Goal: Task Accomplishment & Management: Use online tool/utility

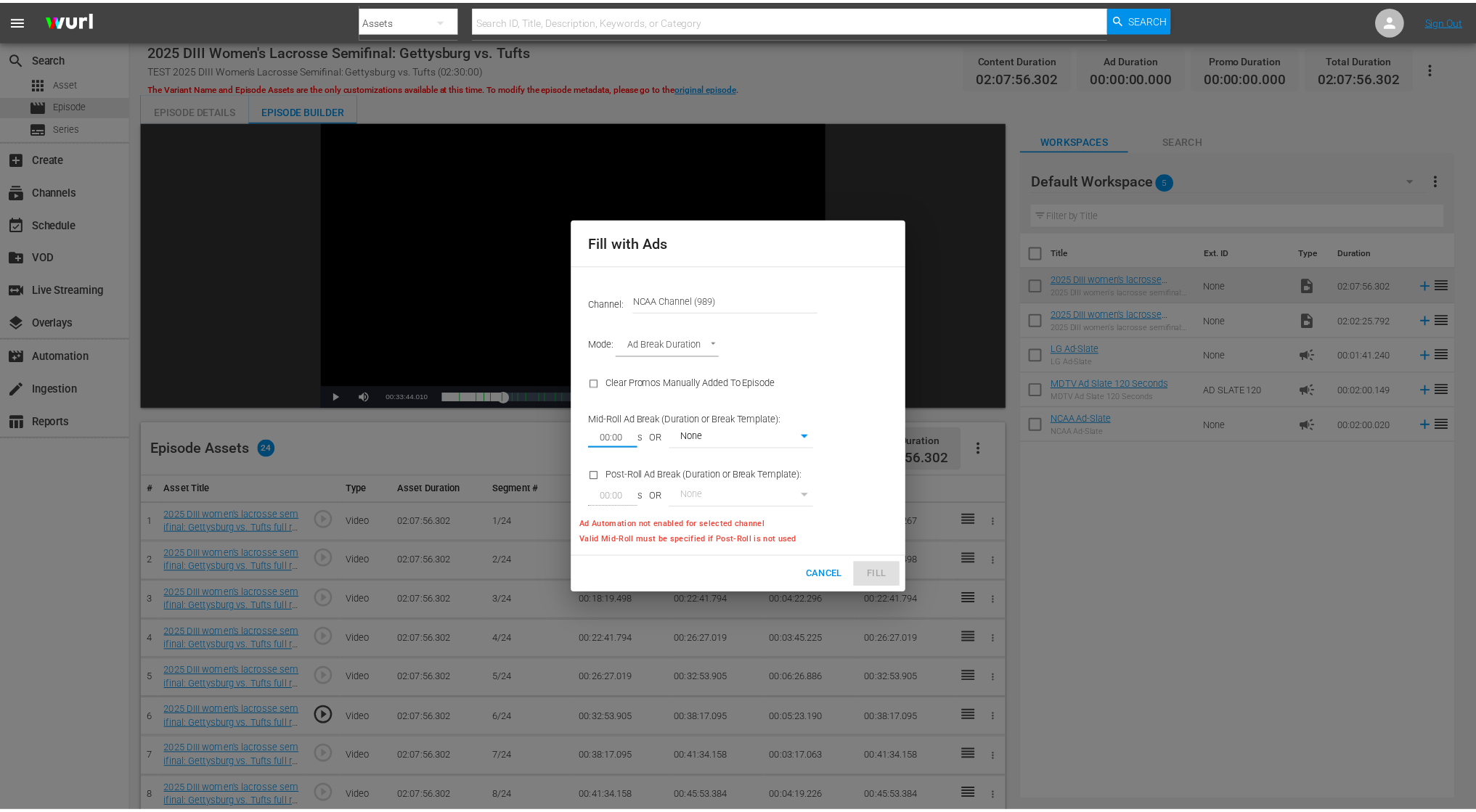
scroll to position [73, 0]
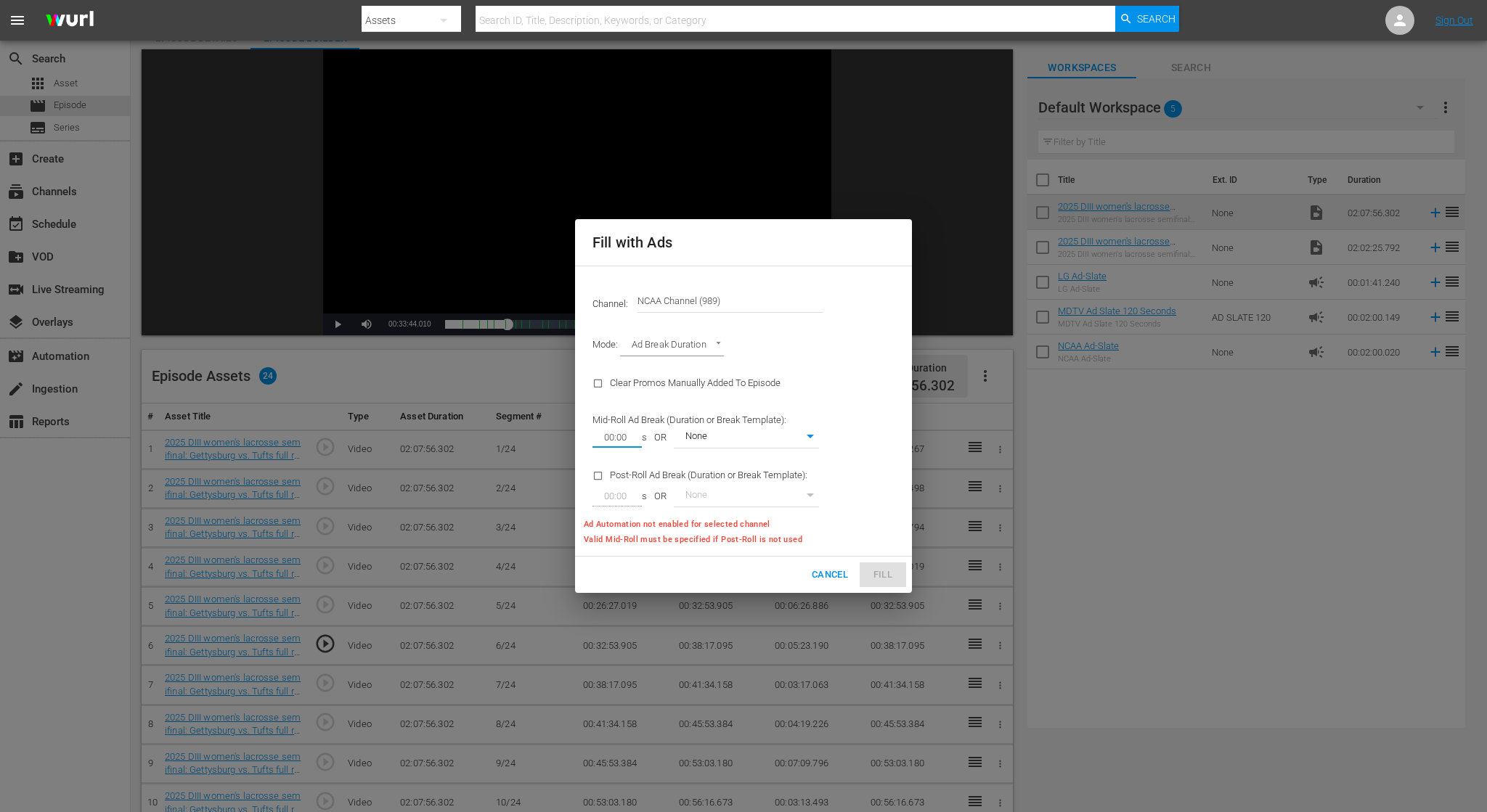
click at [611, 434] on input "00:00" at bounding box center [614, 437] width 43 height 20
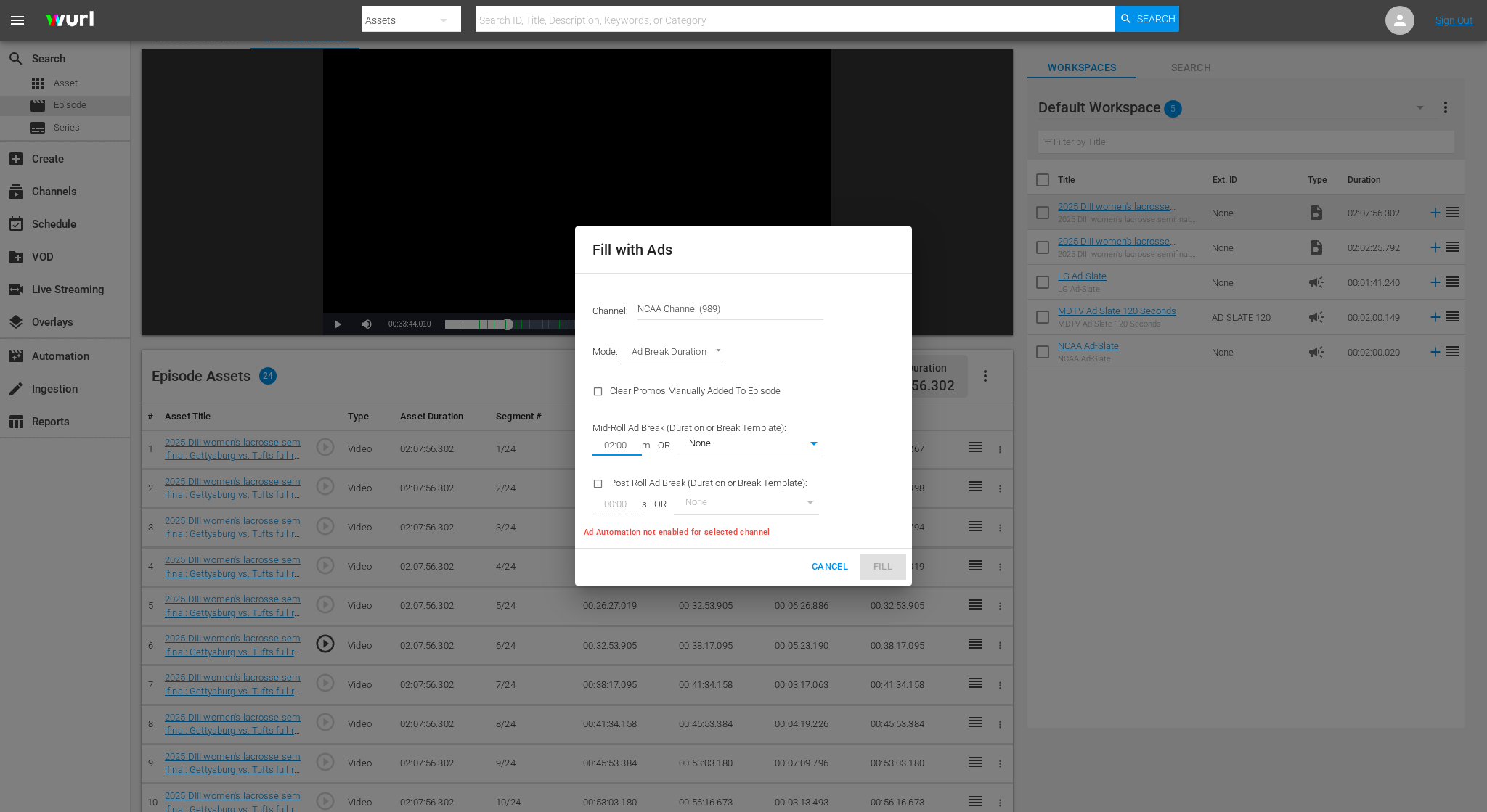
type input "02:00"
click at [697, 444] on body "menu Search By Assets Search ID, Title, Description, Keywords, or Category Sear…" at bounding box center [744, 333] width 1487 height 812
click at [841, 376] on div at bounding box center [744, 406] width 1487 height 812
click at [607, 444] on input "02:00" at bounding box center [614, 445] width 43 height 20
click at [667, 351] on body "menu Search By Assets Search ID, Title, Description, Keywords, or Category Sear…" at bounding box center [744, 333] width 1487 height 812
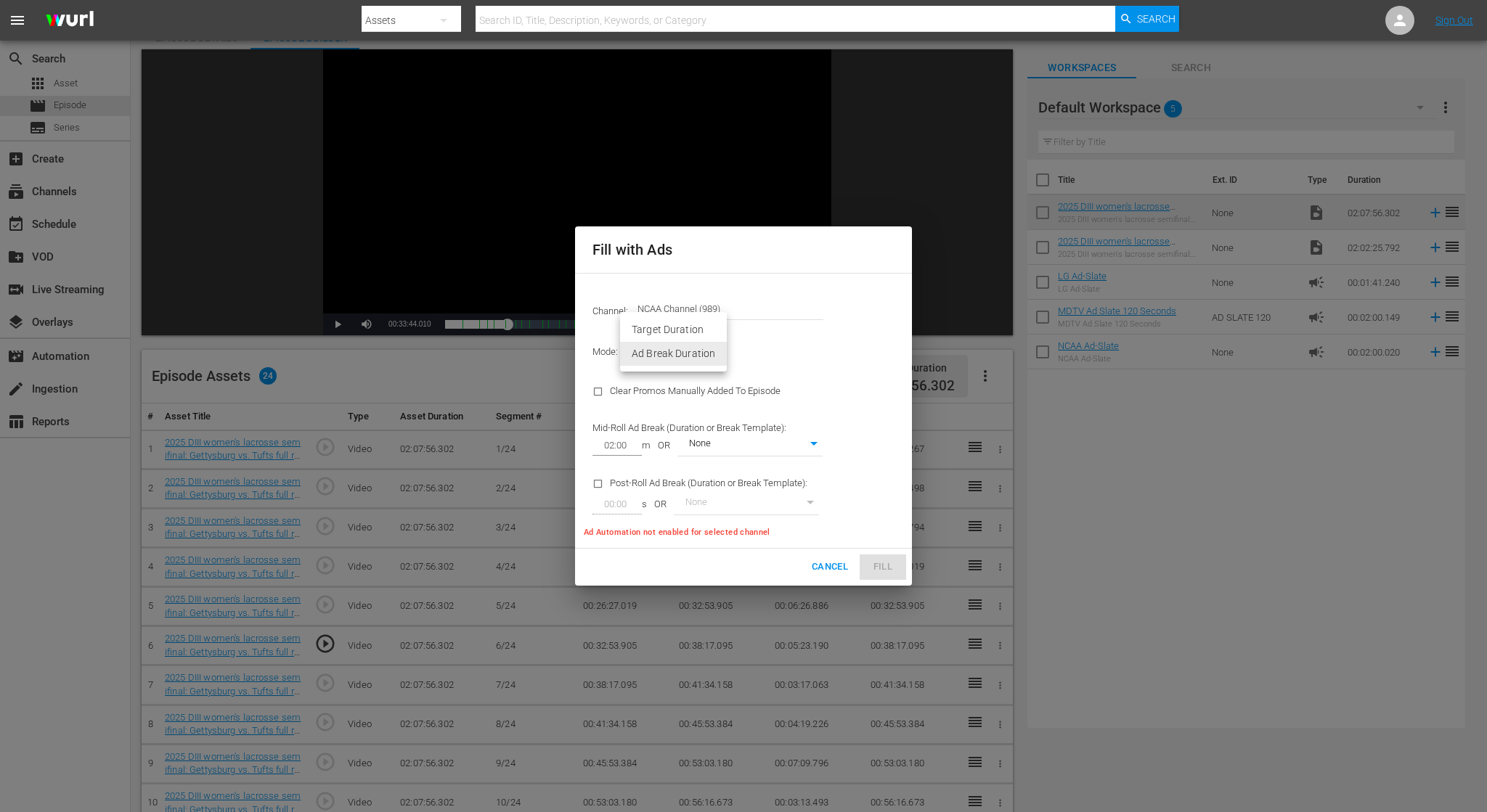
click at [670, 357] on li "Ad Break Duration" at bounding box center [674, 354] width 107 height 24
click at [697, 361] on body "menu Search By Assets Search ID, Title, Description, Keywords, or Category Sear…" at bounding box center [744, 333] width 1487 height 812
click at [668, 333] on li "Target Duration" at bounding box center [674, 330] width 107 height 24
type input "TARGET_DURATION"
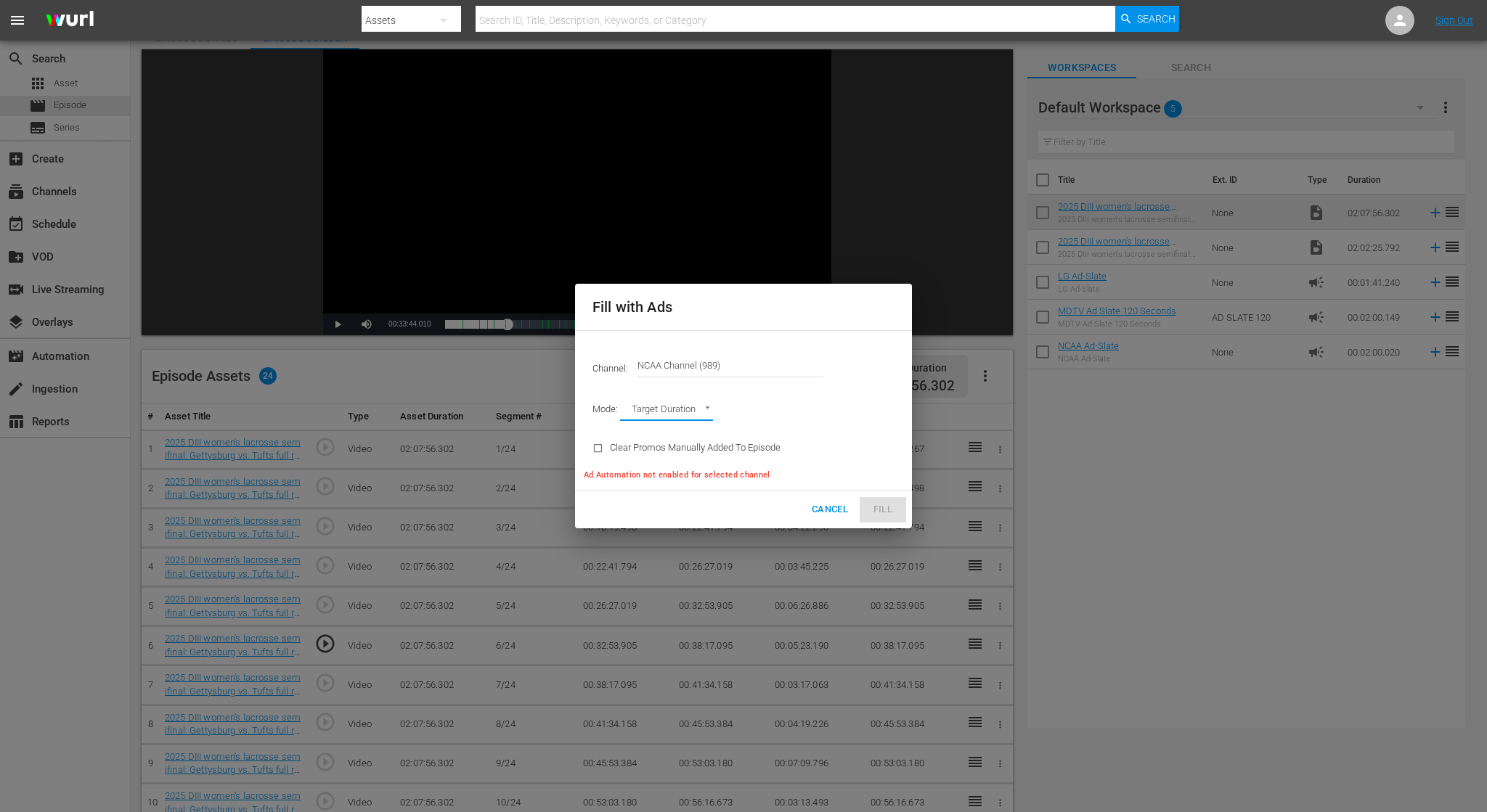
click at [647, 410] on body "menu Search By Assets Search ID, Title, Description, Keywords, or Category Sear…" at bounding box center [744, 333] width 1487 height 812
click at [825, 502] on div at bounding box center [744, 406] width 1487 height 812
click at [831, 513] on span "Cancel" at bounding box center [830, 510] width 37 height 17
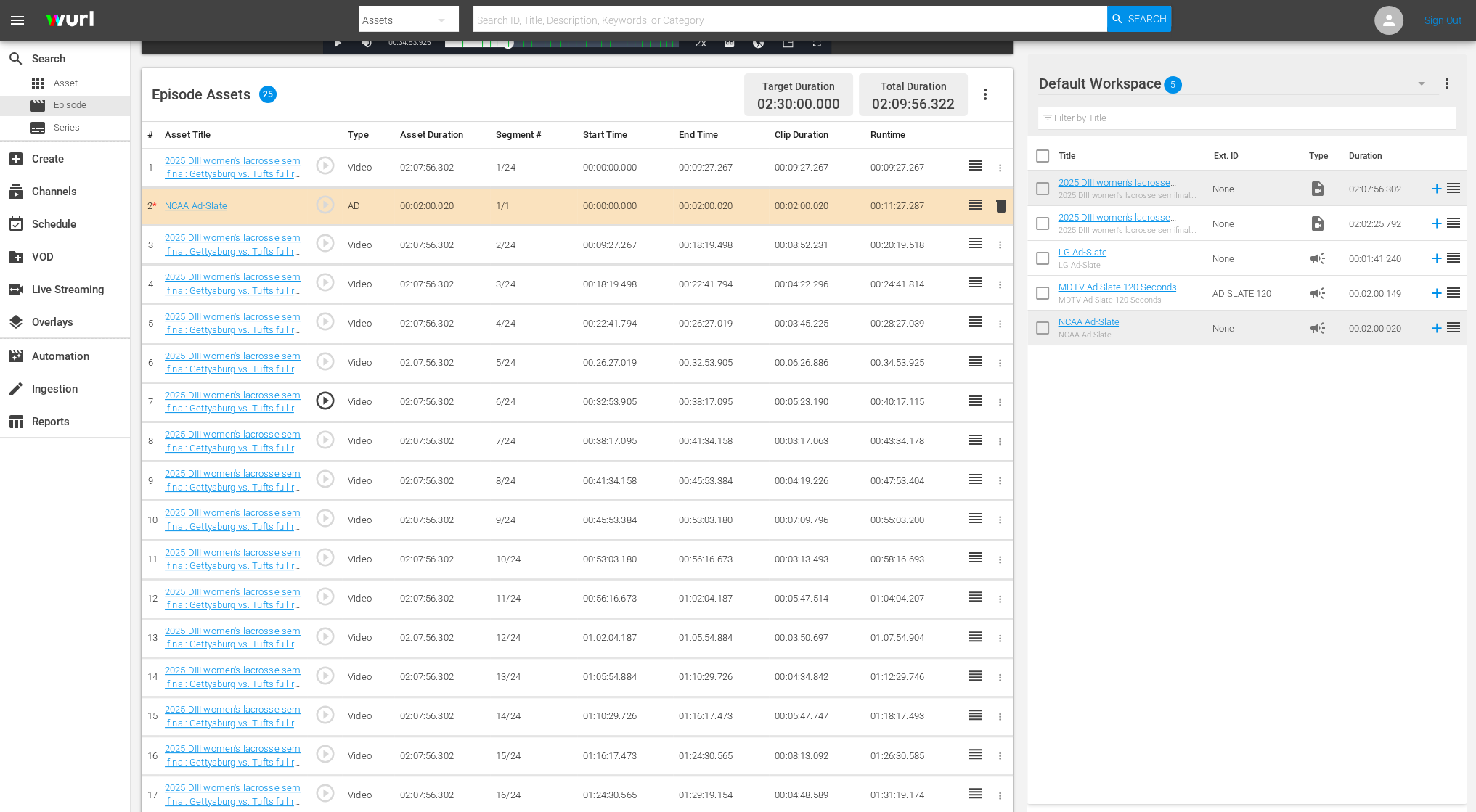
scroll to position [363, 0]
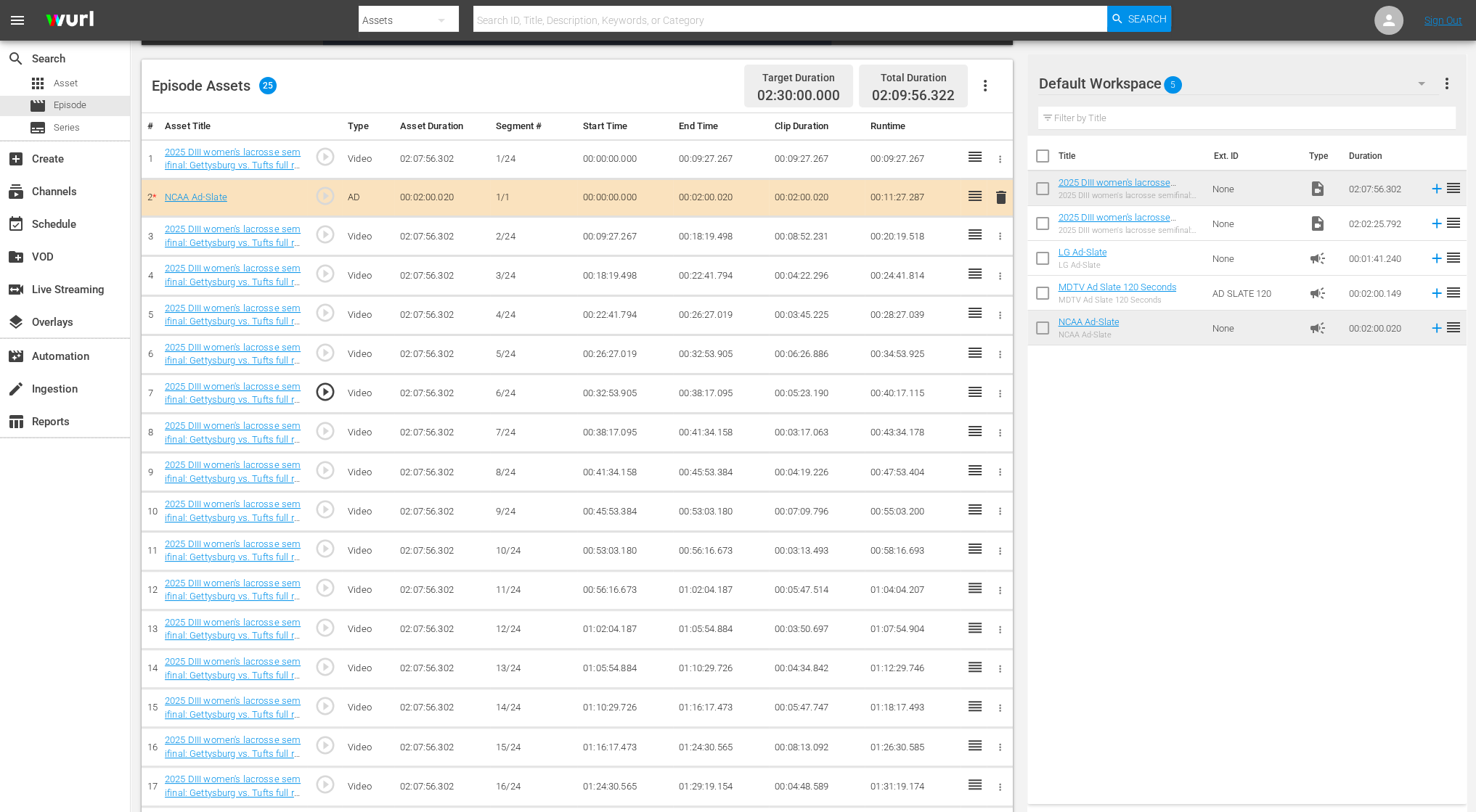
click at [324, 627] on span "play_circle_outline" at bounding box center [325, 628] width 22 height 22
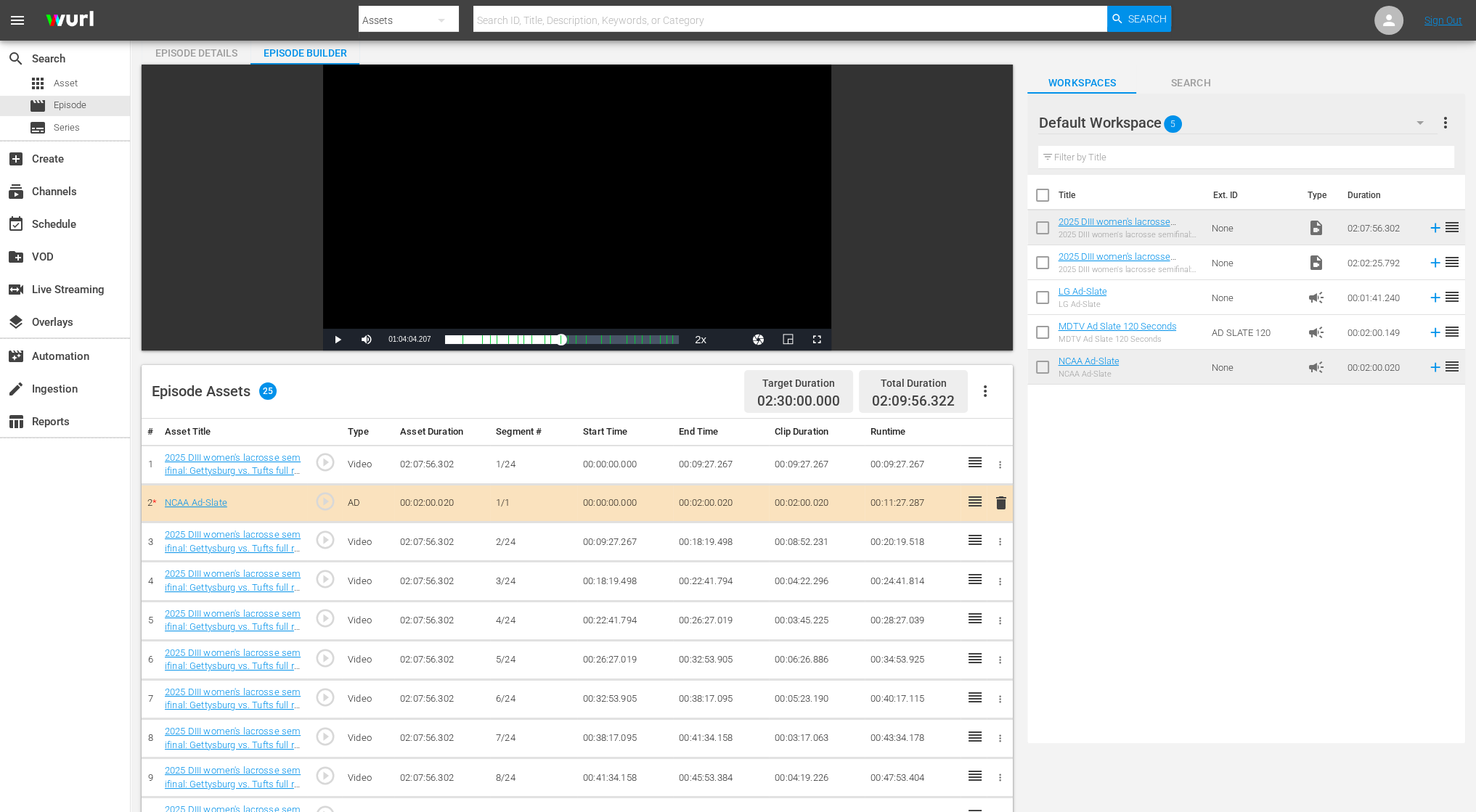
scroll to position [0, 0]
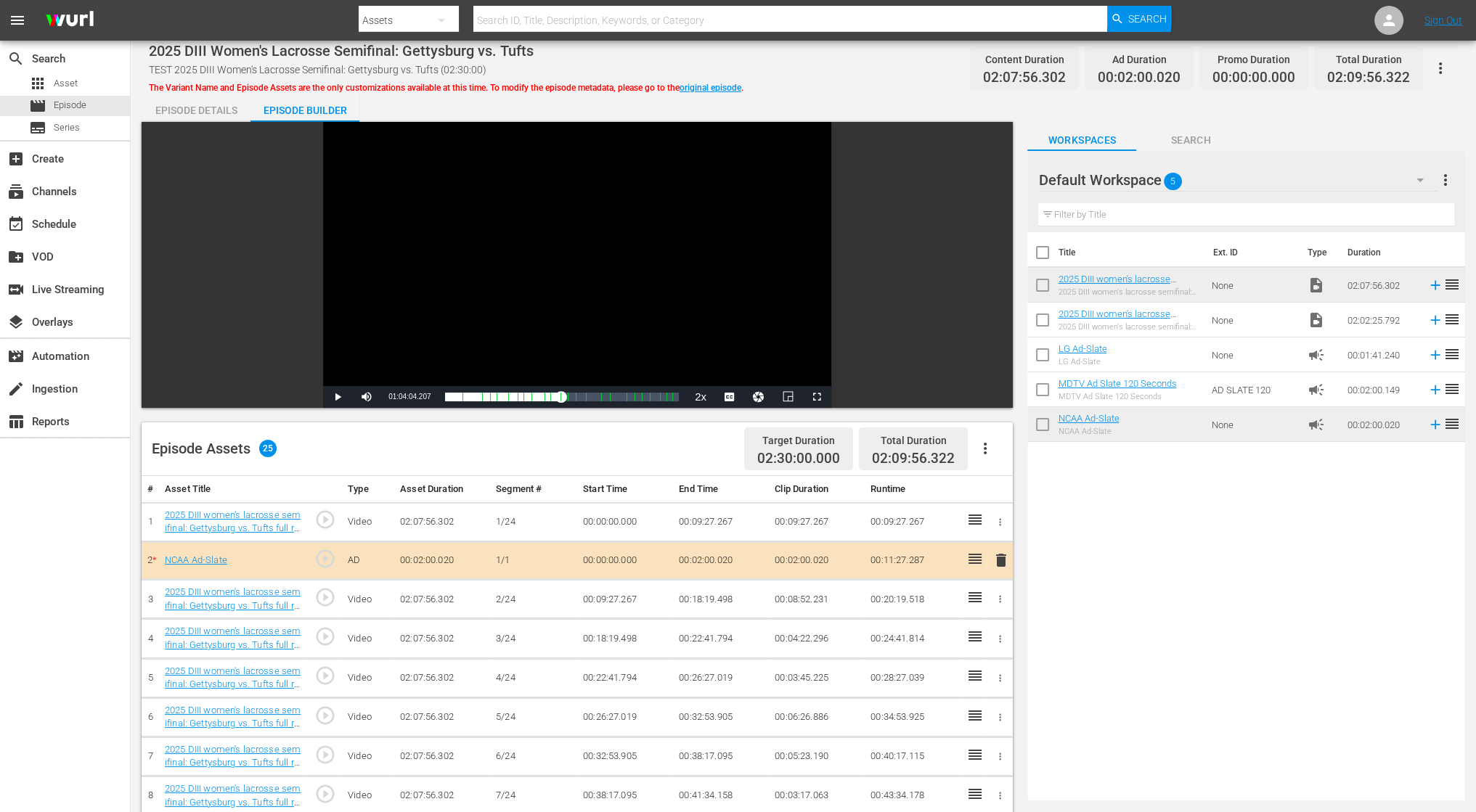
click at [458, 269] on div "Video Player" at bounding box center [577, 254] width 508 height 265
click at [705, 516] on td "00:09:27.267" at bounding box center [721, 522] width 96 height 39
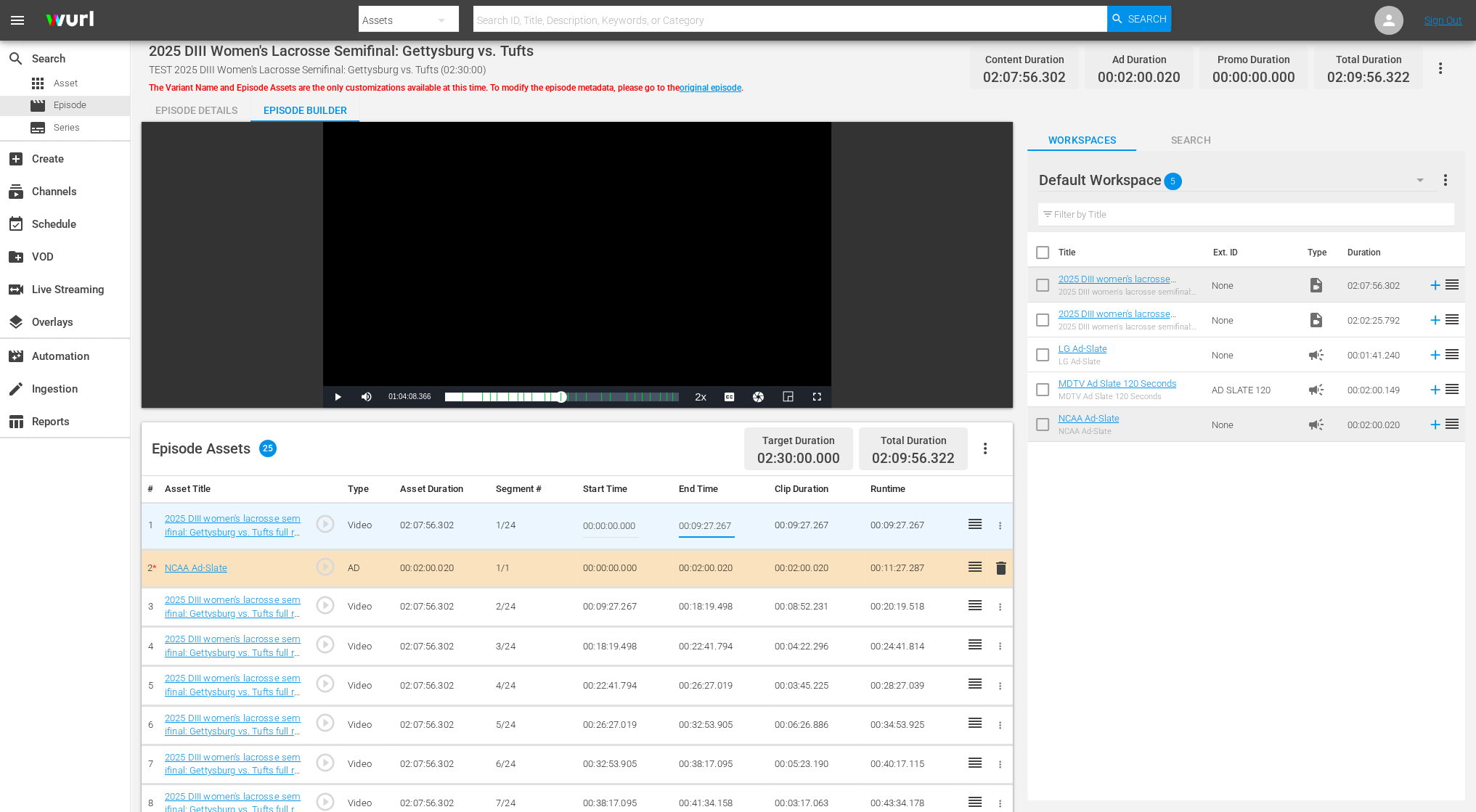
click at [702, 522] on input "00:09:27.267" at bounding box center [707, 526] width 56 height 35
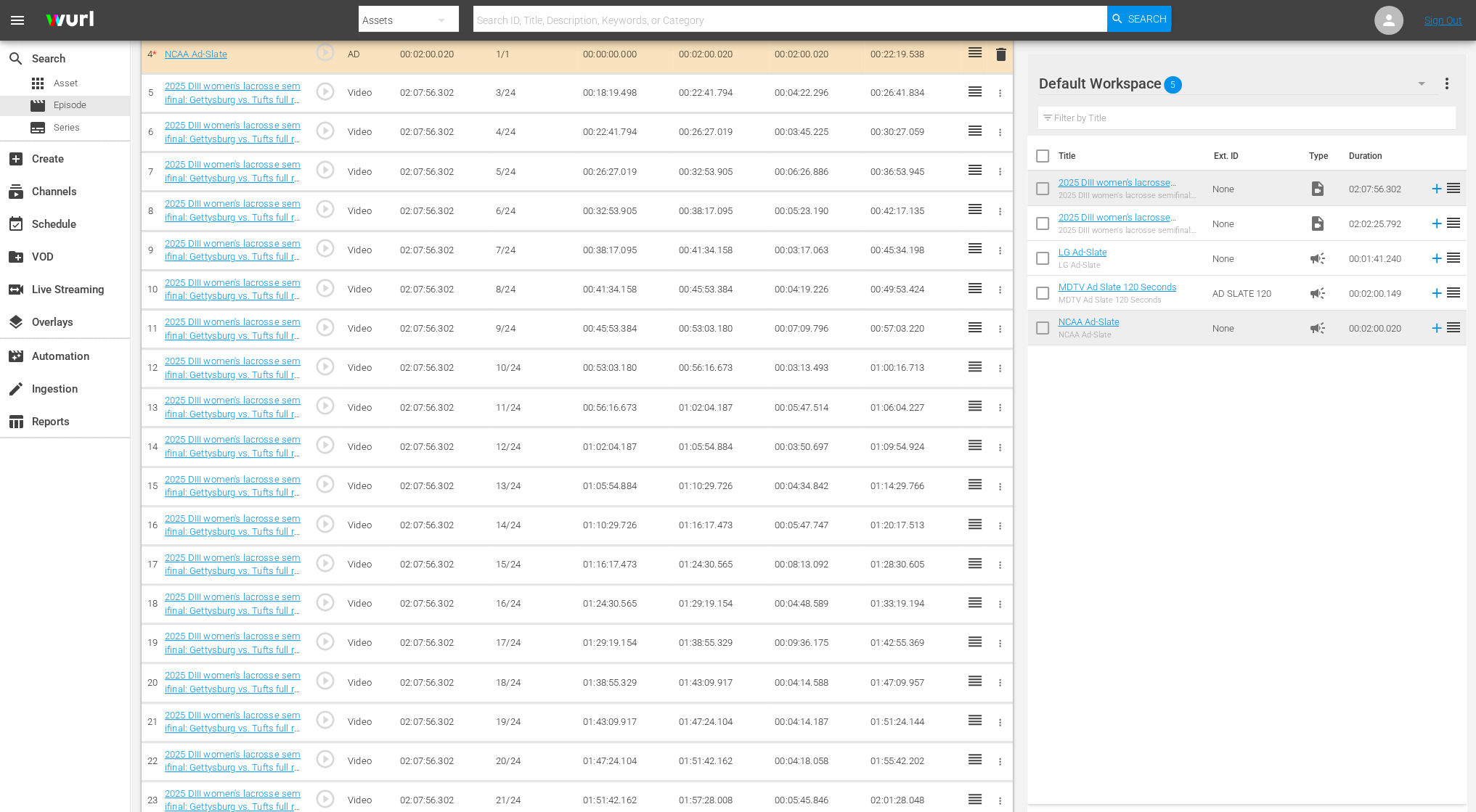
scroll to position [653, 0]
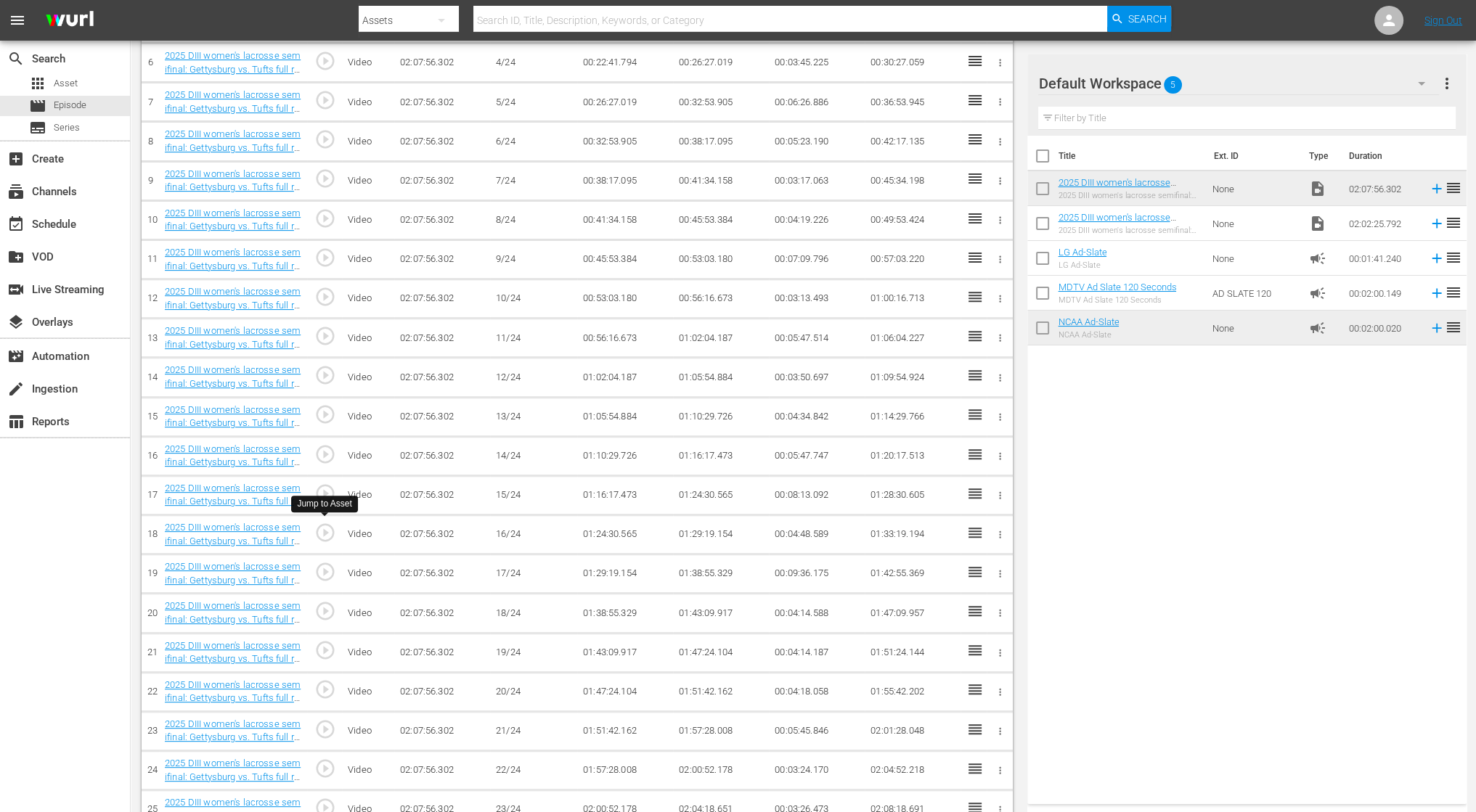
click at [323, 531] on span "play_circle_outline" at bounding box center [325, 533] width 22 height 22
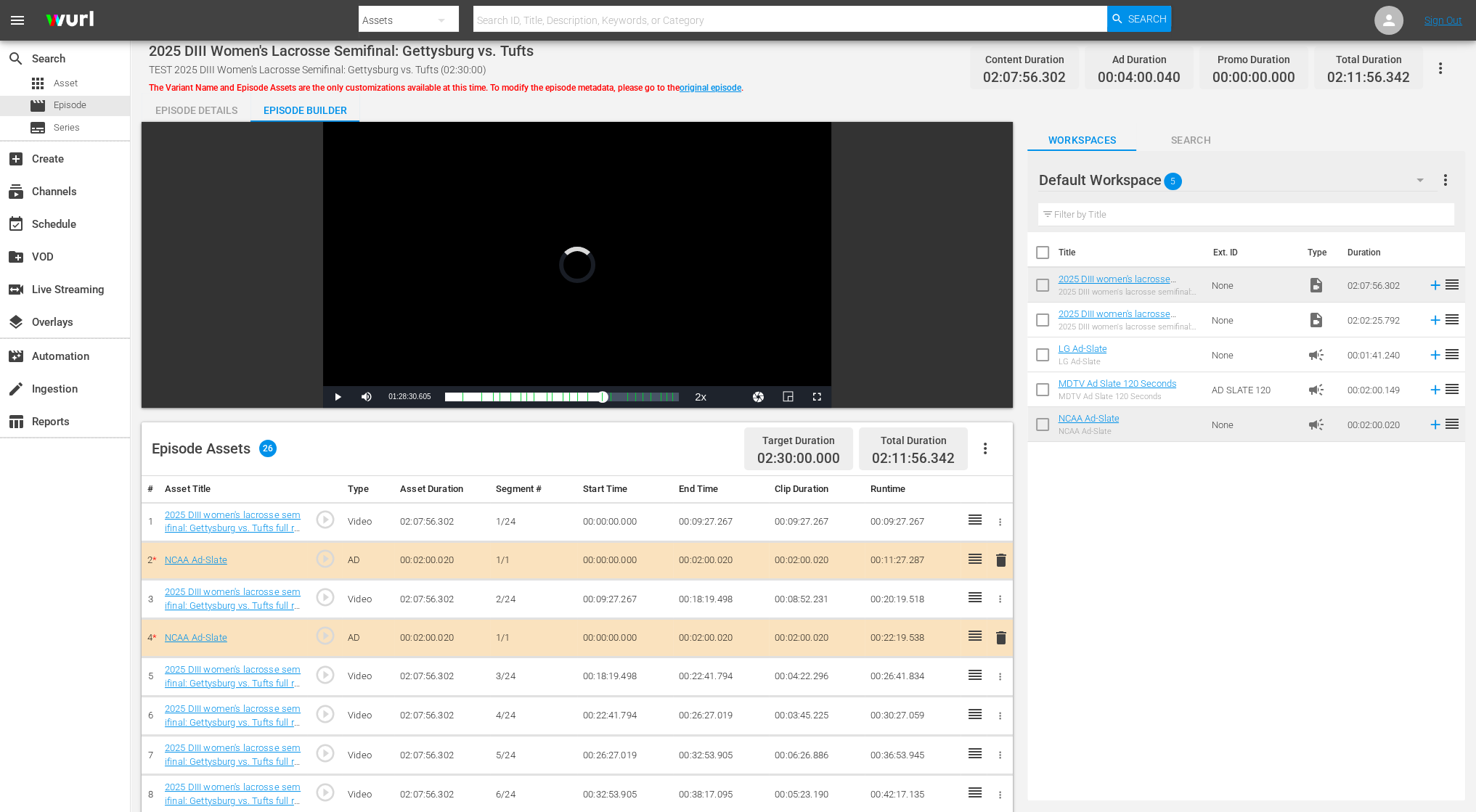
click at [997, 562] on span "delete" at bounding box center [1001, 559] width 17 height 17
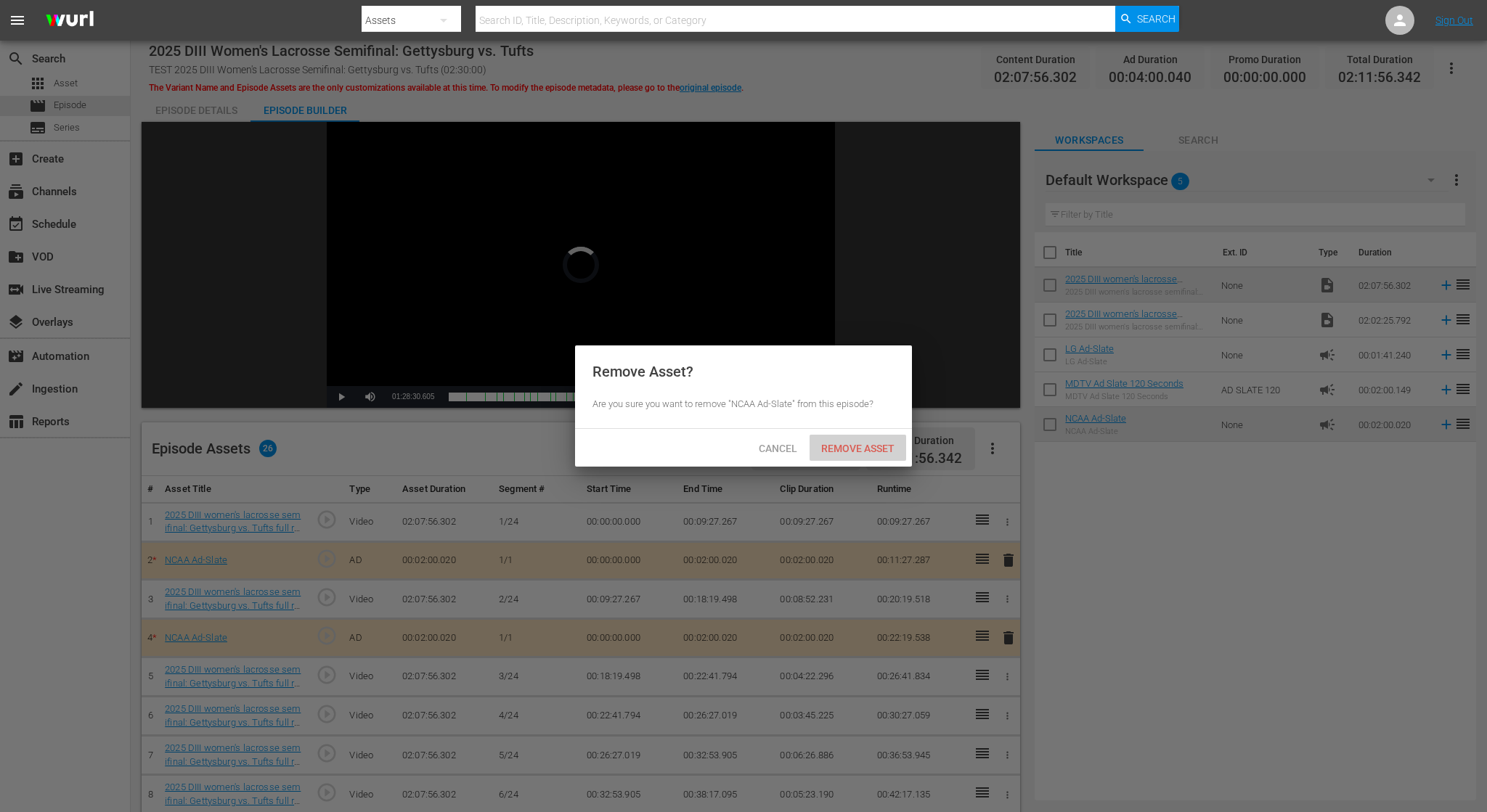
drag, startPoint x: 866, startPoint y: 445, endPoint x: 869, endPoint y: 455, distance: 10.4
click at [865, 445] on span "Remove Asset" at bounding box center [857, 448] width 96 height 12
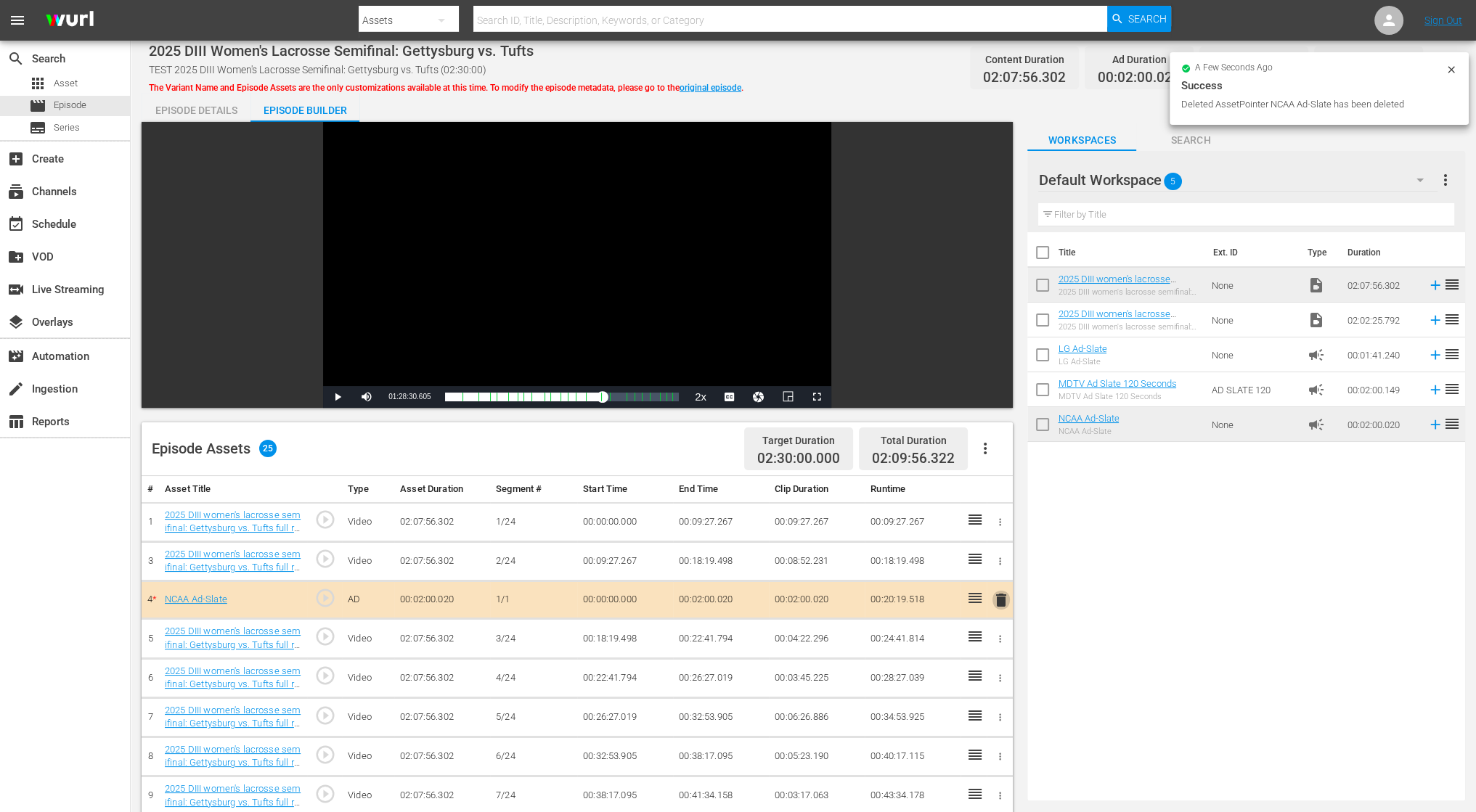
click at [997, 606] on span "delete" at bounding box center [1001, 600] width 17 height 17
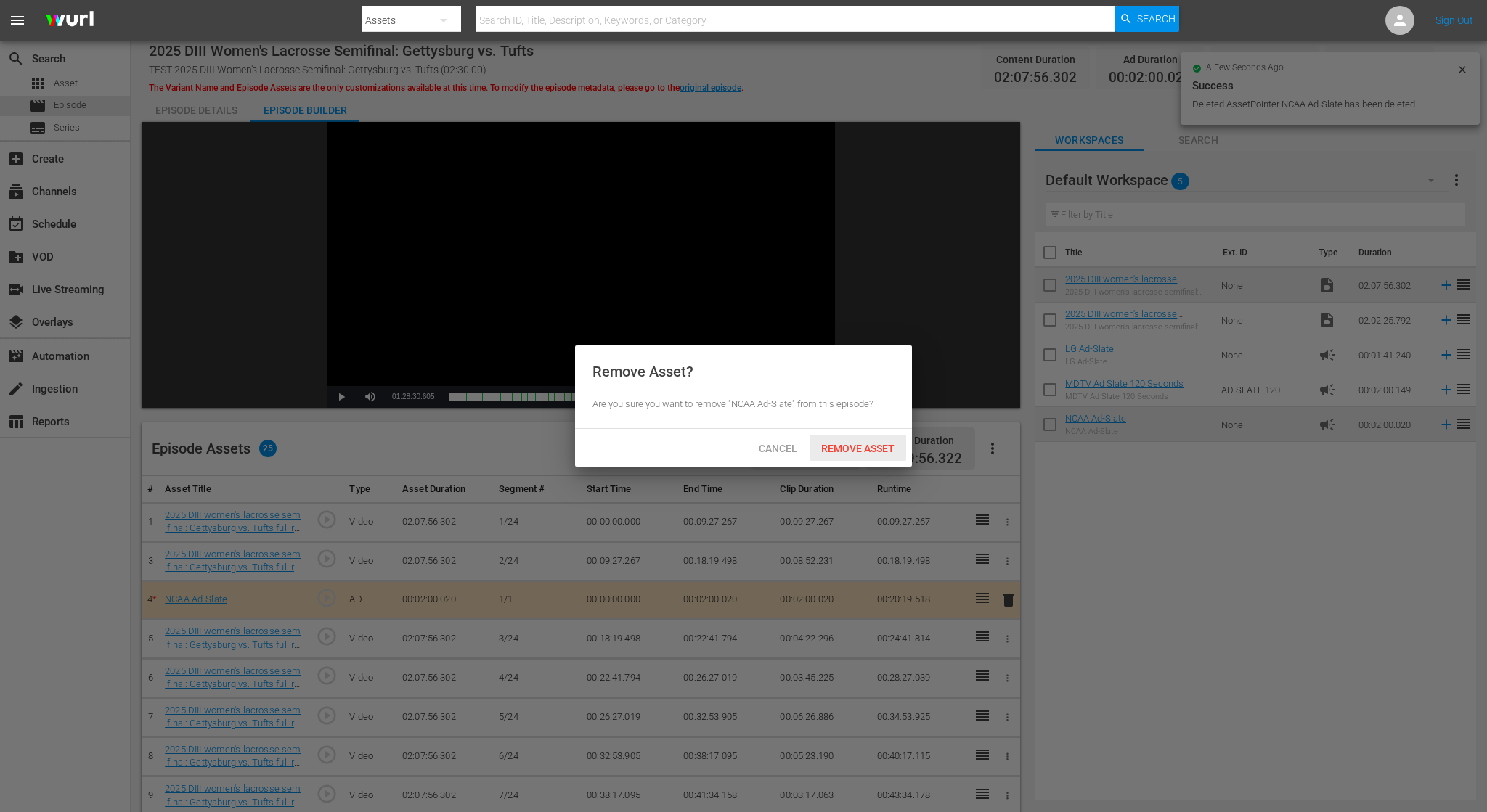
click at [856, 457] on div "Remove Asset" at bounding box center [857, 447] width 96 height 27
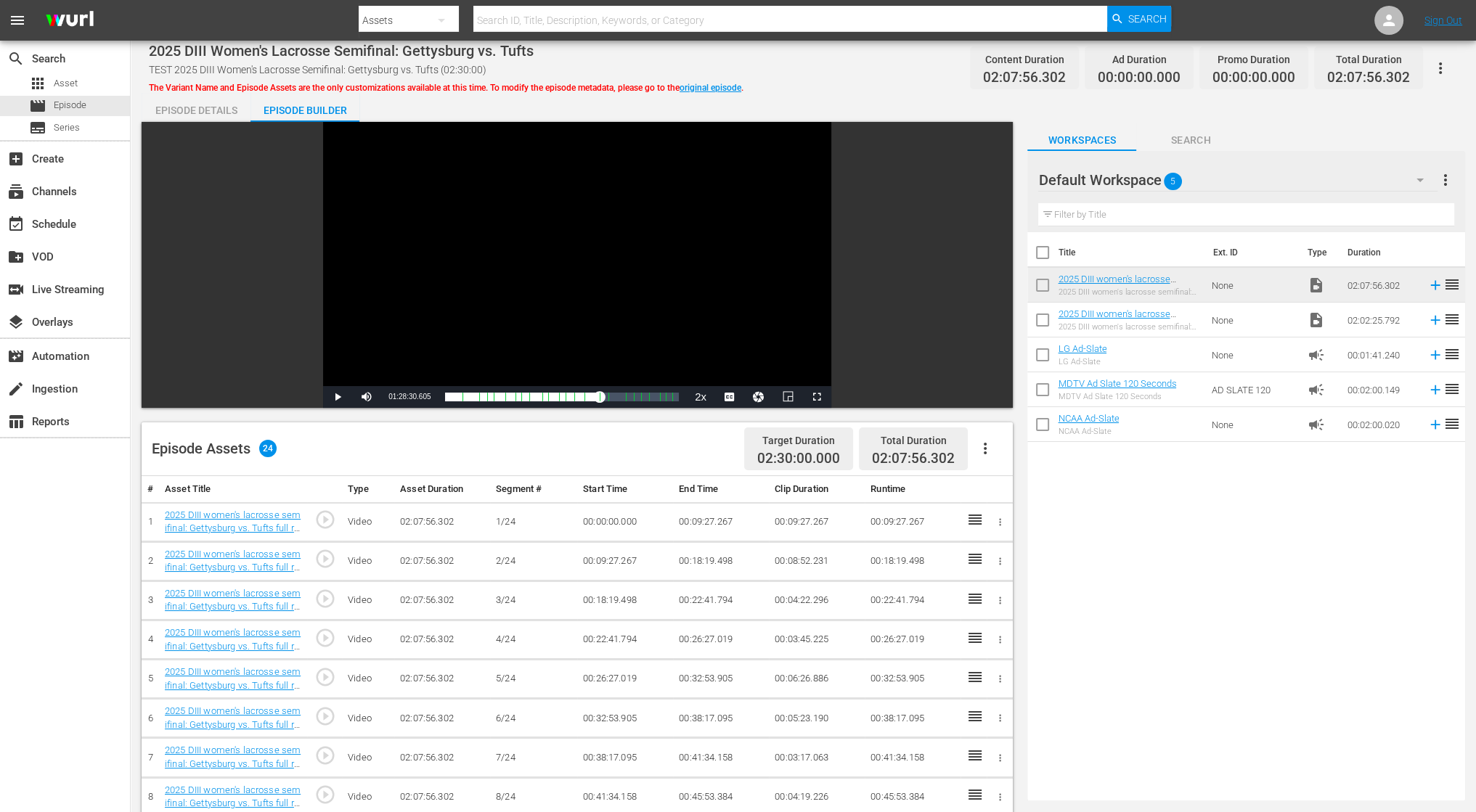
click at [575, 204] on div "Video Player" at bounding box center [577, 254] width 508 height 265
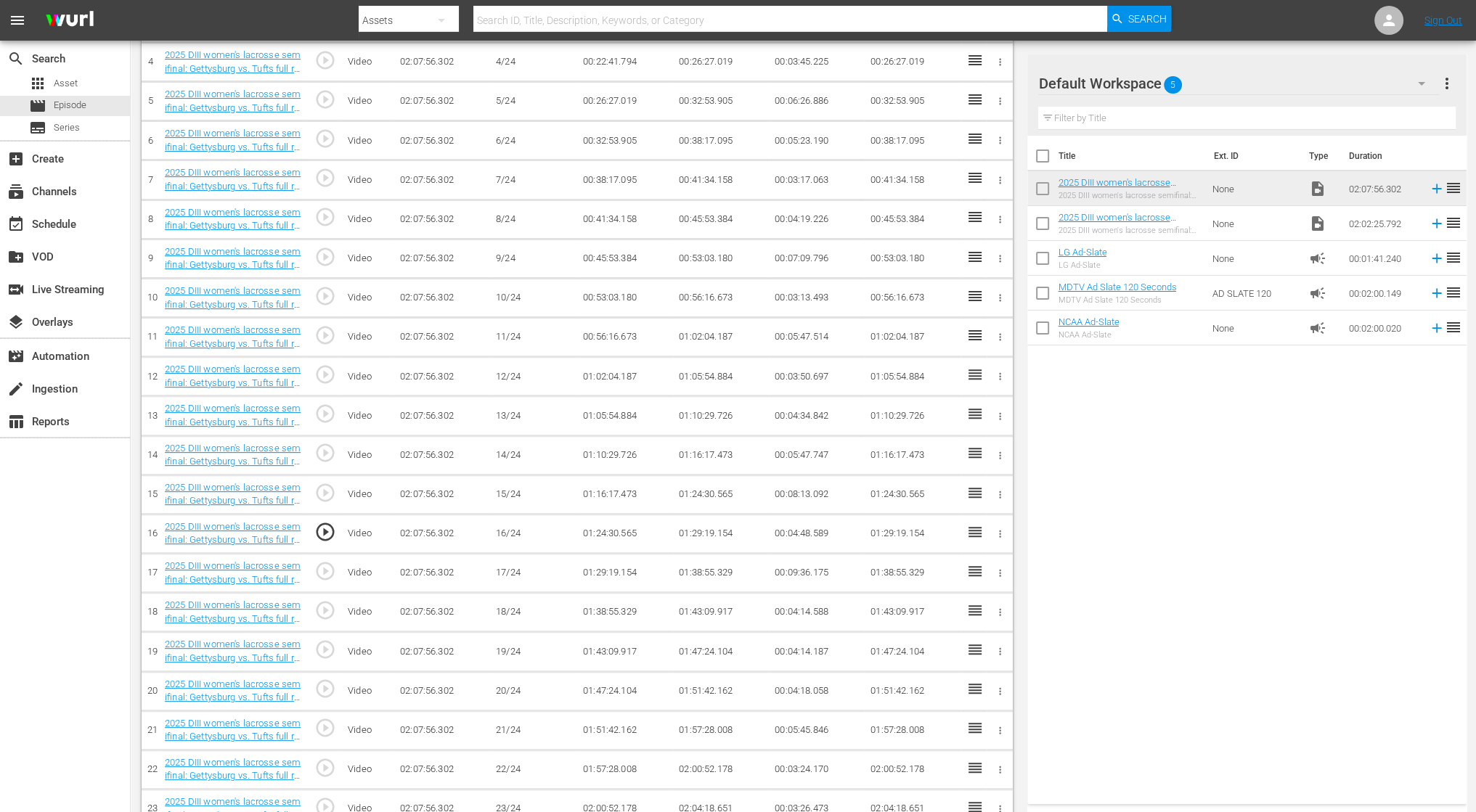
scroll to position [641, 0]
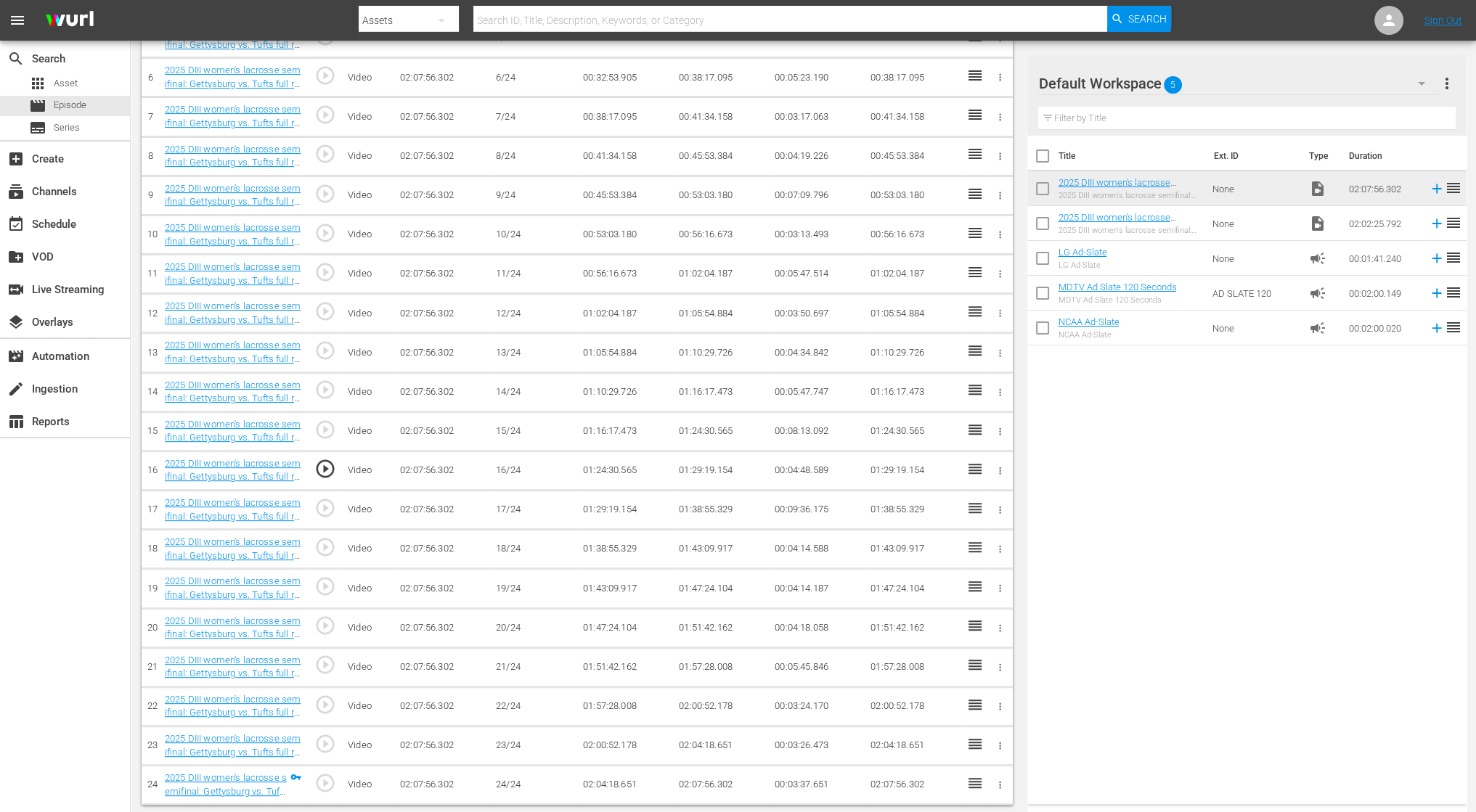
click at [329, 739] on span "play_circle_outline" at bounding box center [325, 744] width 22 height 22
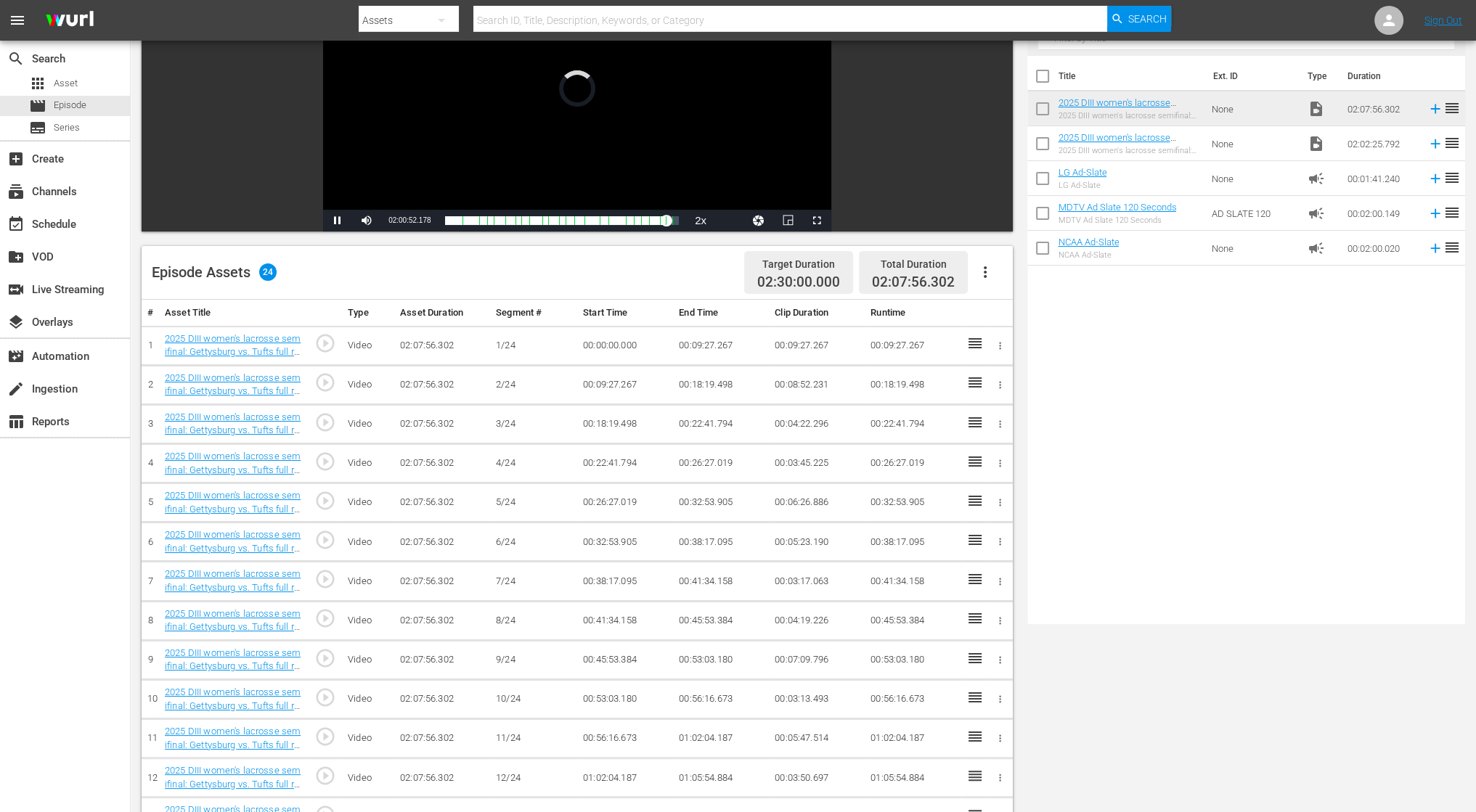
scroll to position [0, 0]
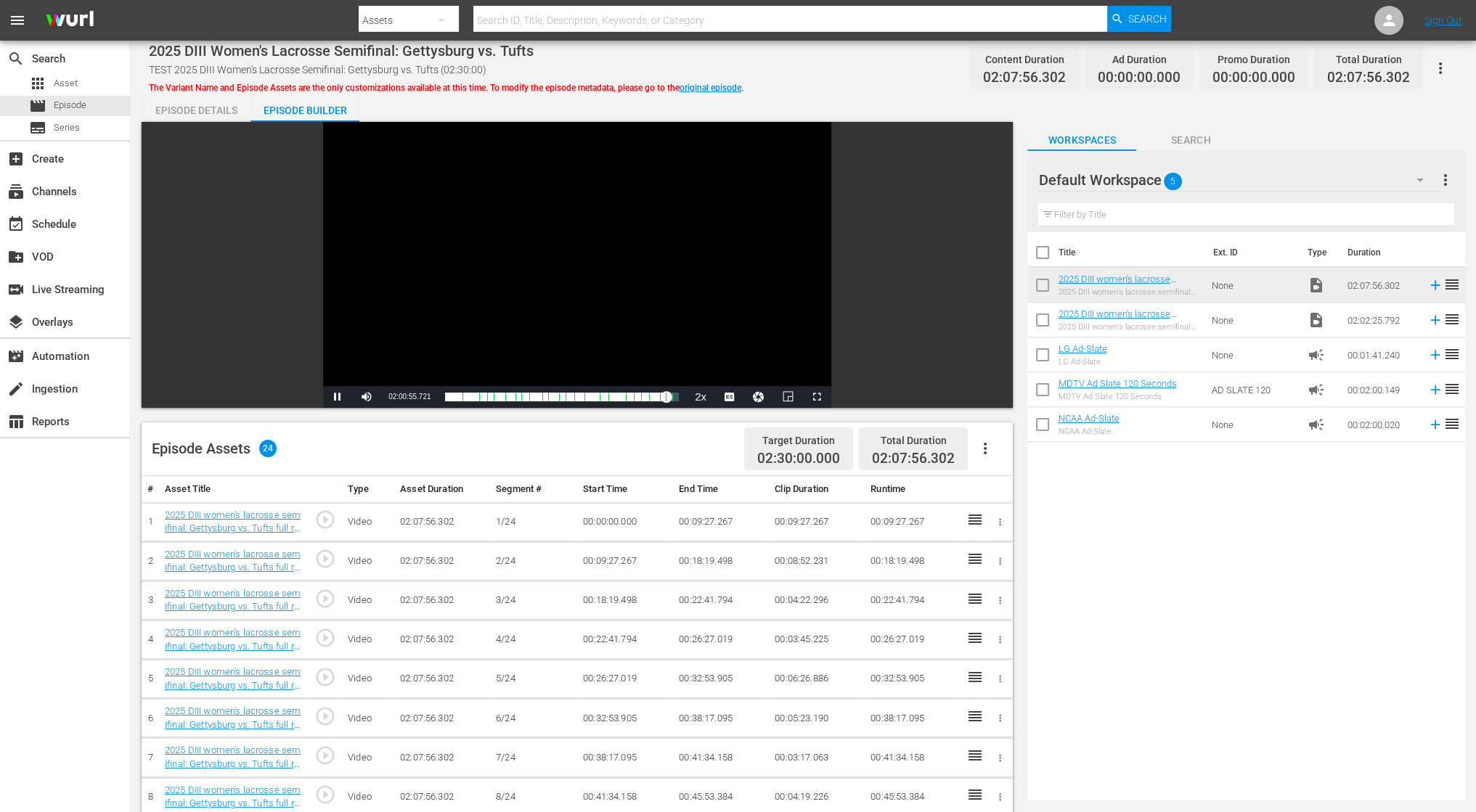
click at [548, 240] on div "Video Player" at bounding box center [577, 254] width 508 height 265
click at [981, 457] on icon "button" at bounding box center [985, 448] width 17 height 17
click at [994, 527] on div "Clear Ads" at bounding box center [1028, 524] width 98 height 35
click at [983, 447] on icon "button" at bounding box center [985, 448] width 17 height 17
click at [1002, 457] on div "Edit Cue Points" at bounding box center [1028, 455] width 98 height 35
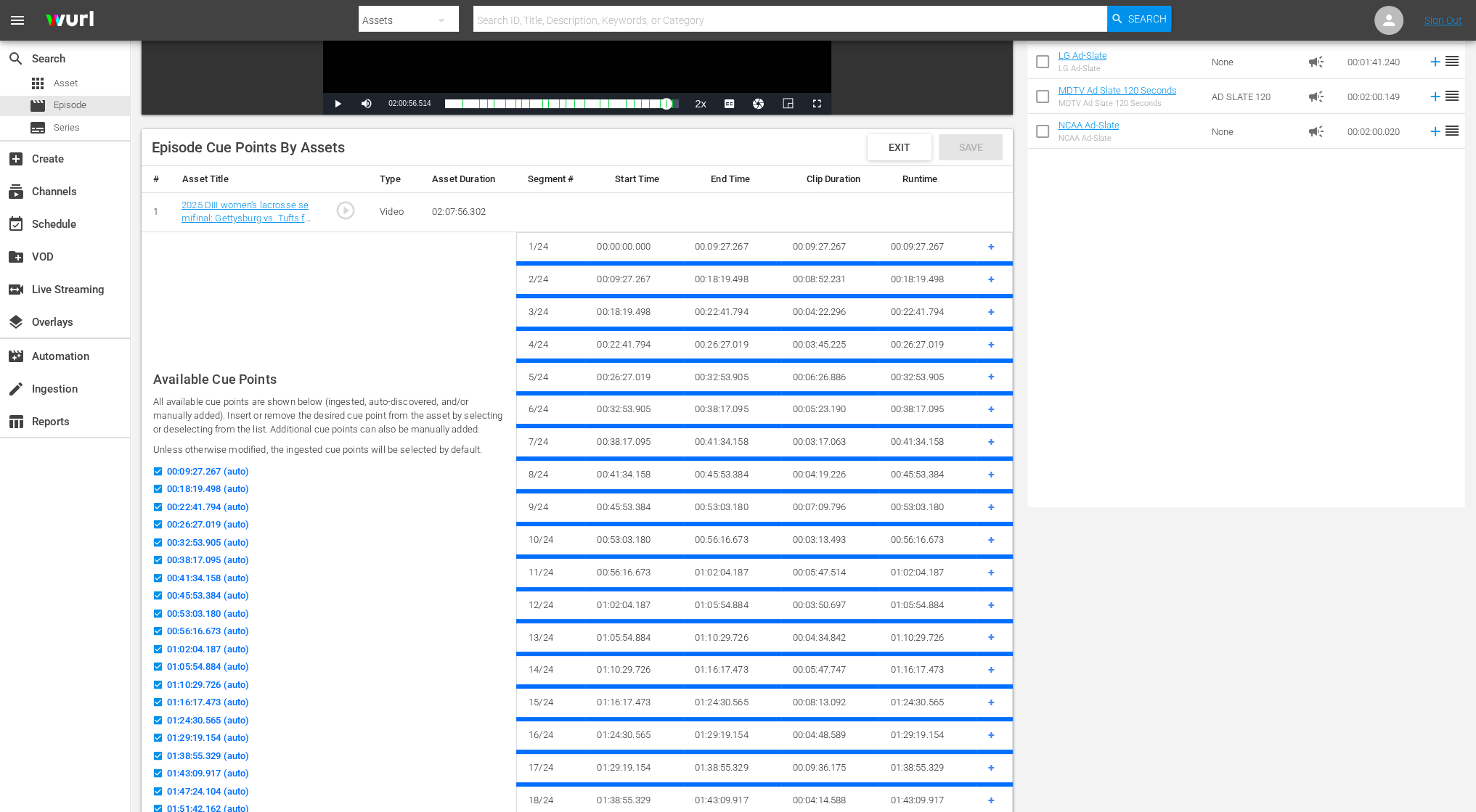
scroll to position [496, 0]
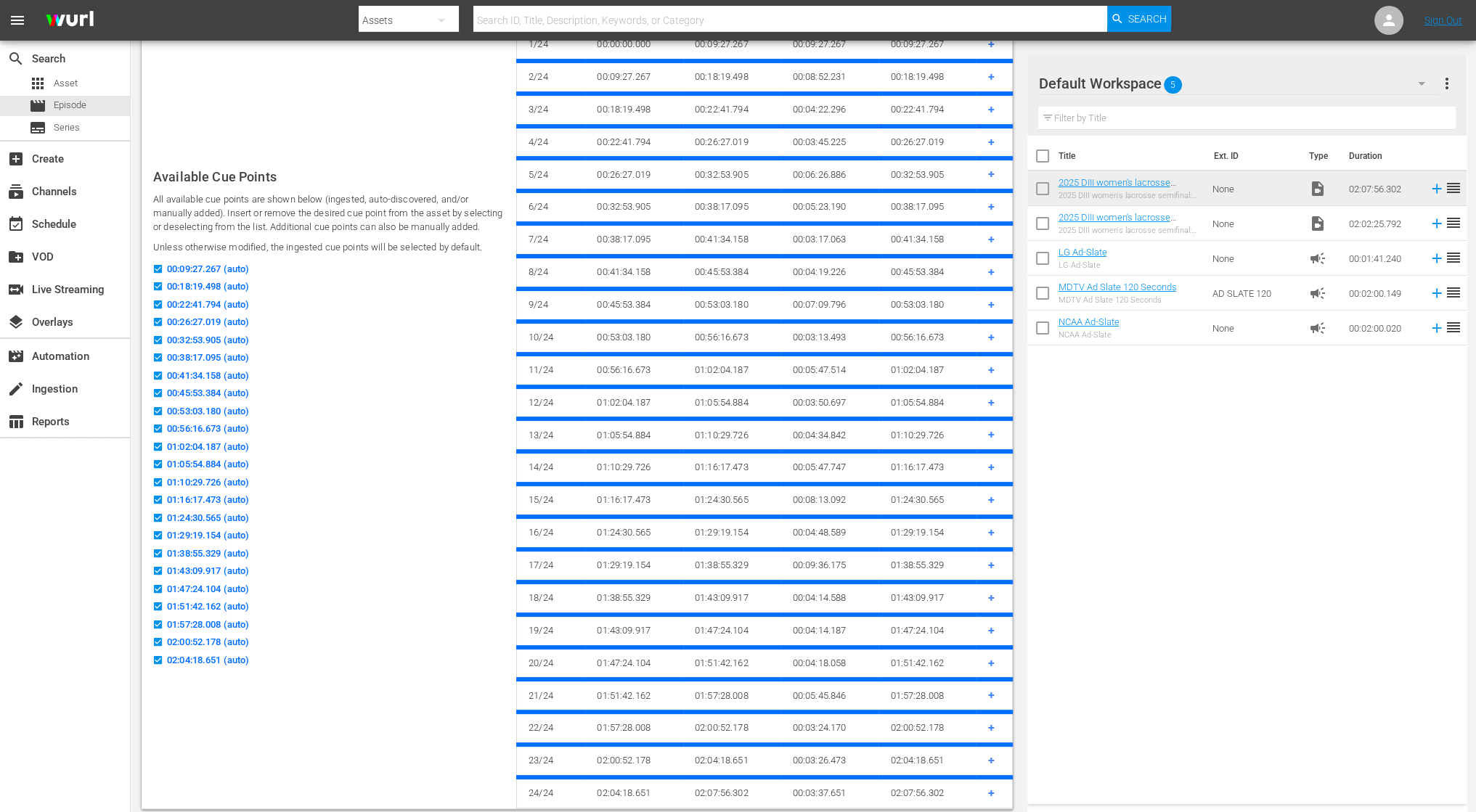
click at [989, 786] on span "+" at bounding box center [991, 793] width 6 height 14
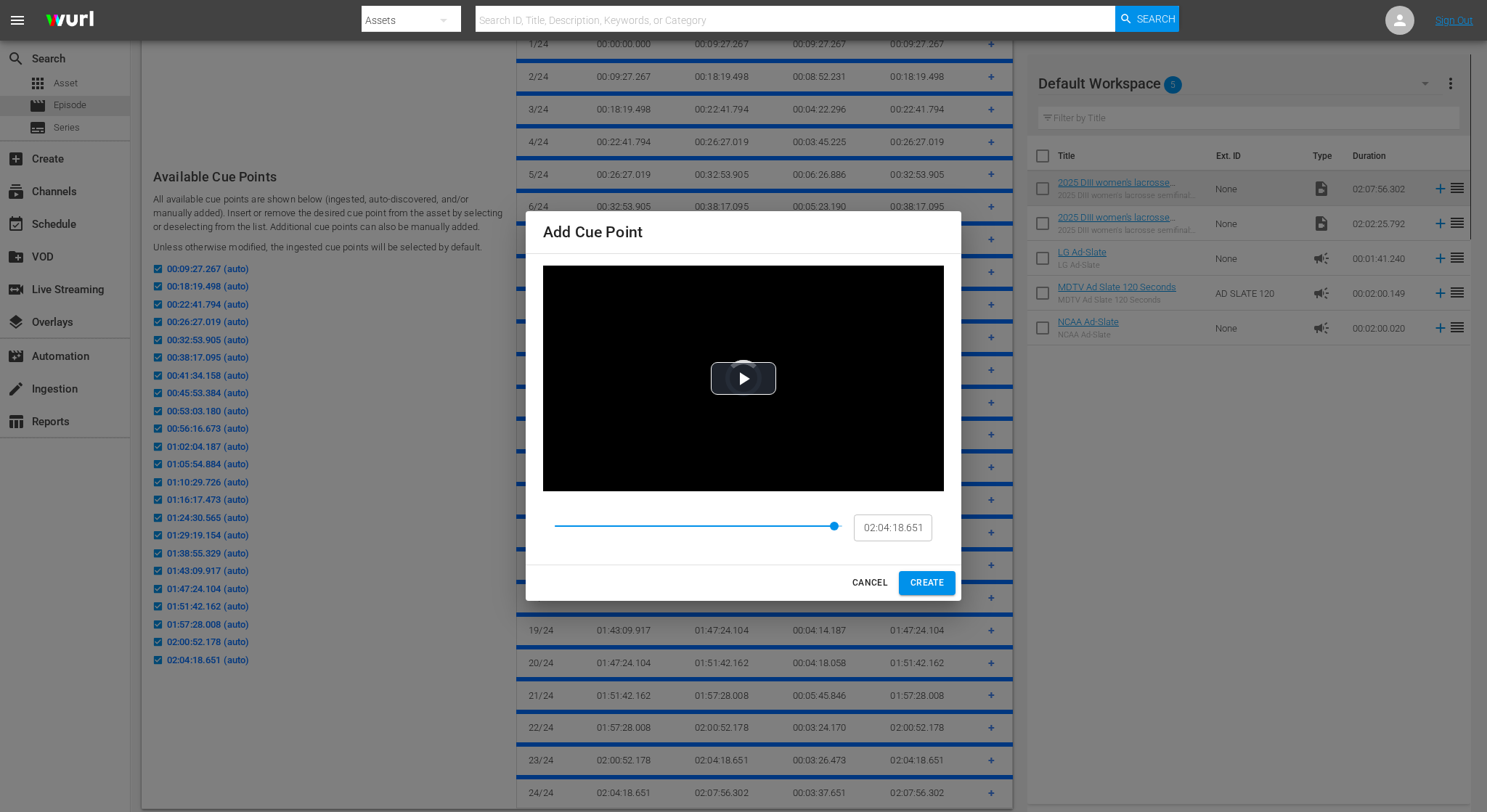
type input "00:09:27.267"
click at [744, 378] on span "Video Player" at bounding box center [744, 378] width 0 height 0
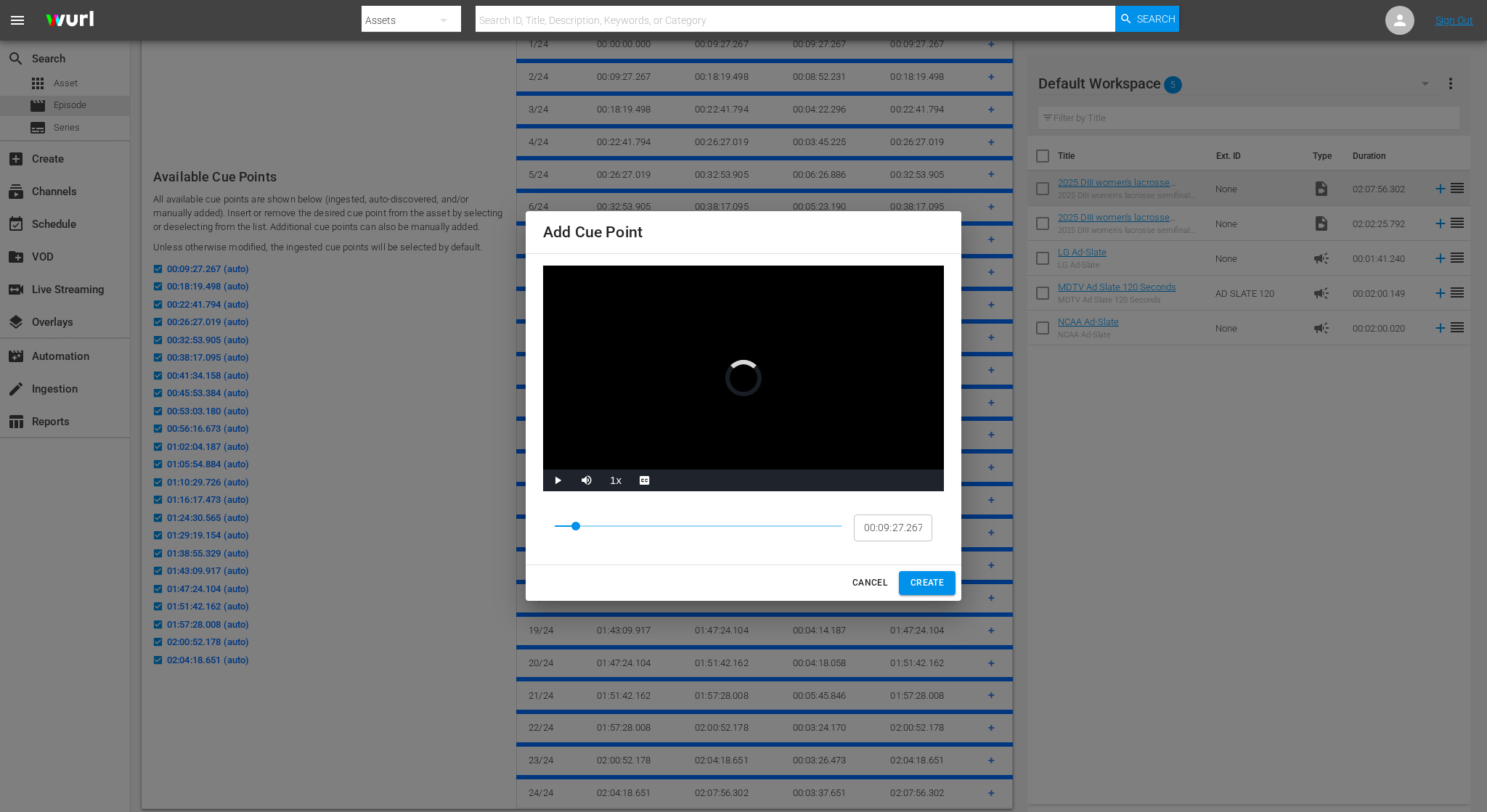
click at [673, 407] on video "Video Player" at bounding box center [744, 378] width 401 height 226
click at [558, 480] on span "Video Player" at bounding box center [558, 480] width 0 height 0
click at [878, 582] on span "CANCEL" at bounding box center [869, 582] width 35 height 16
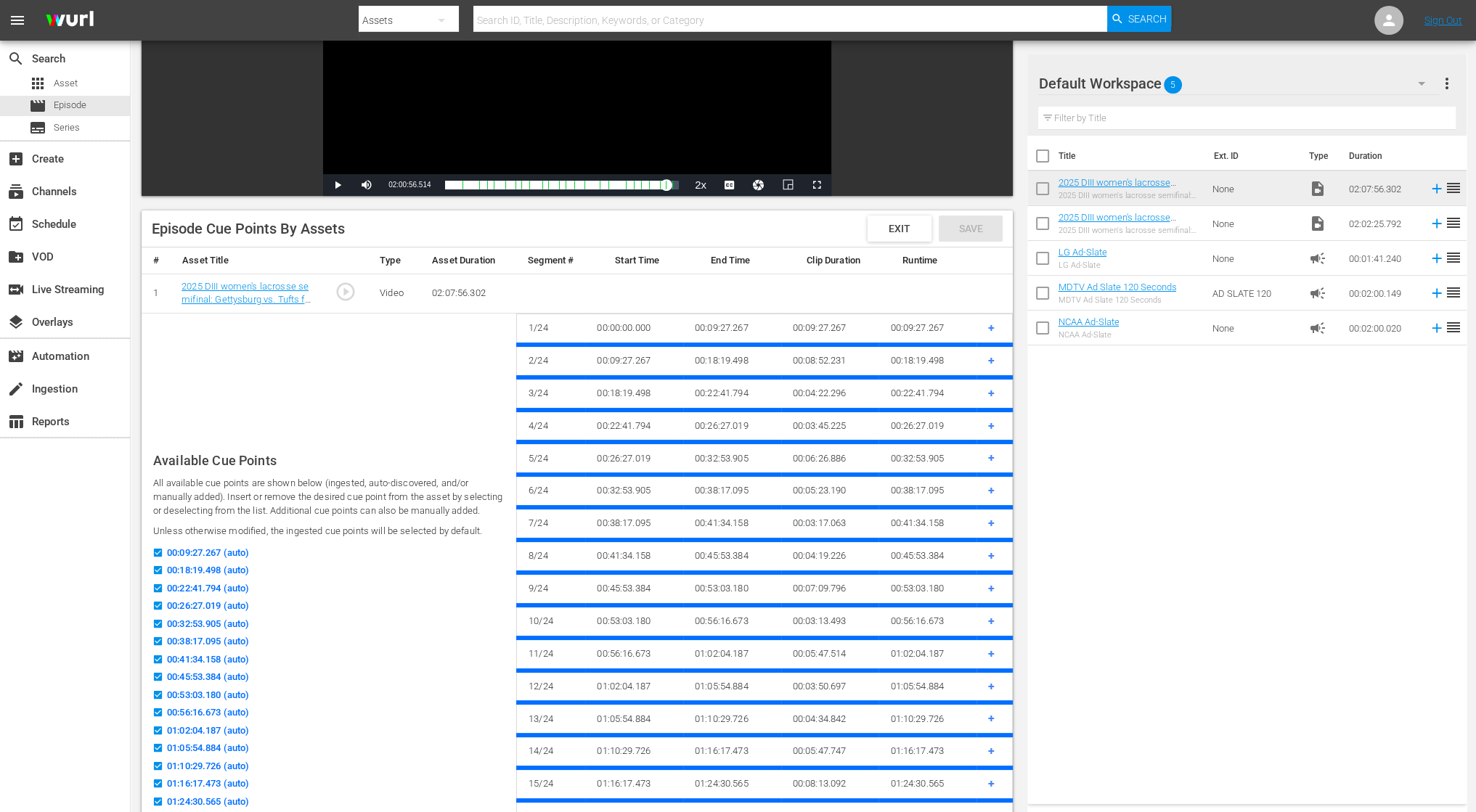
scroll to position [0, 0]
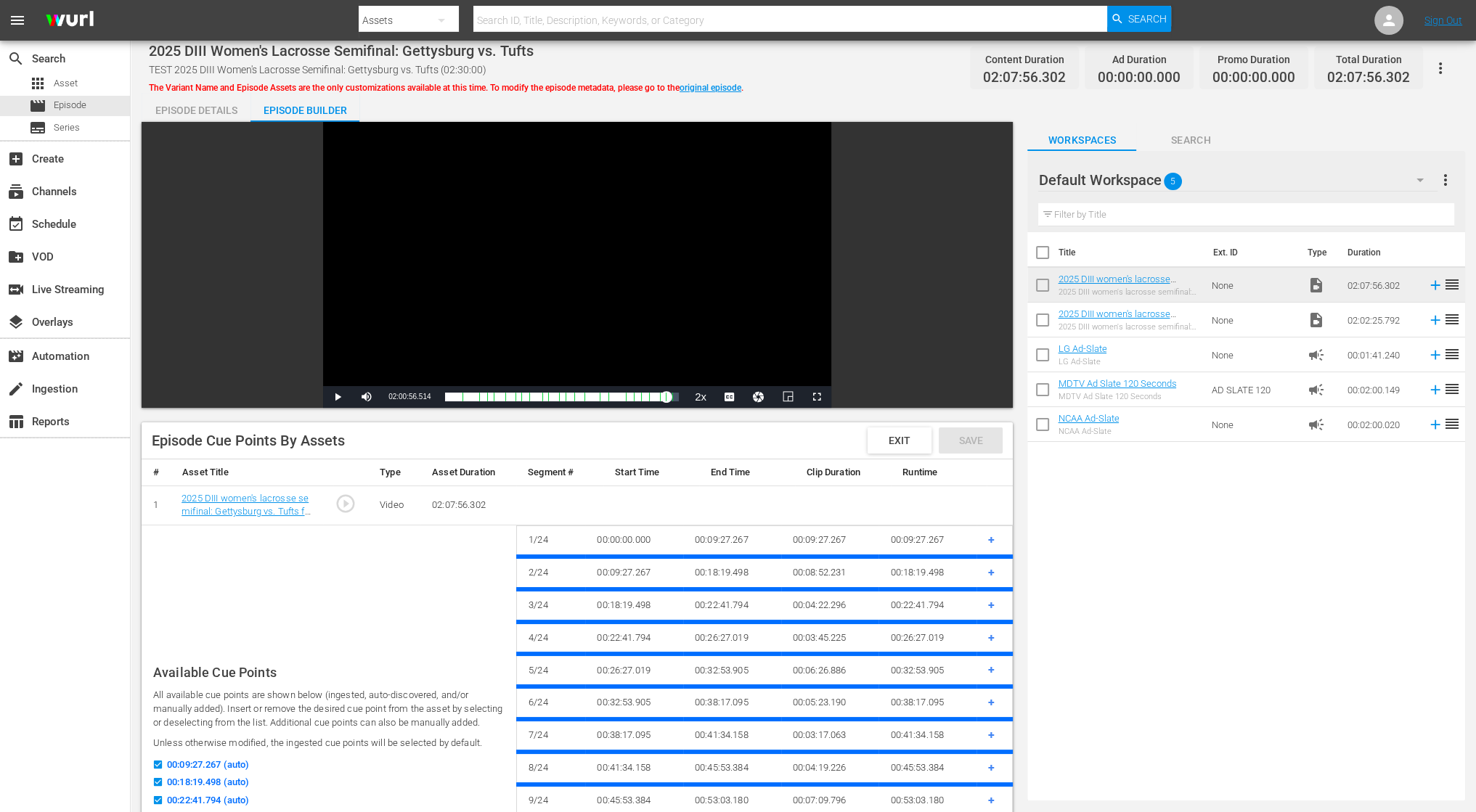
click at [992, 571] on span "+" at bounding box center [991, 571] width 6 height 14
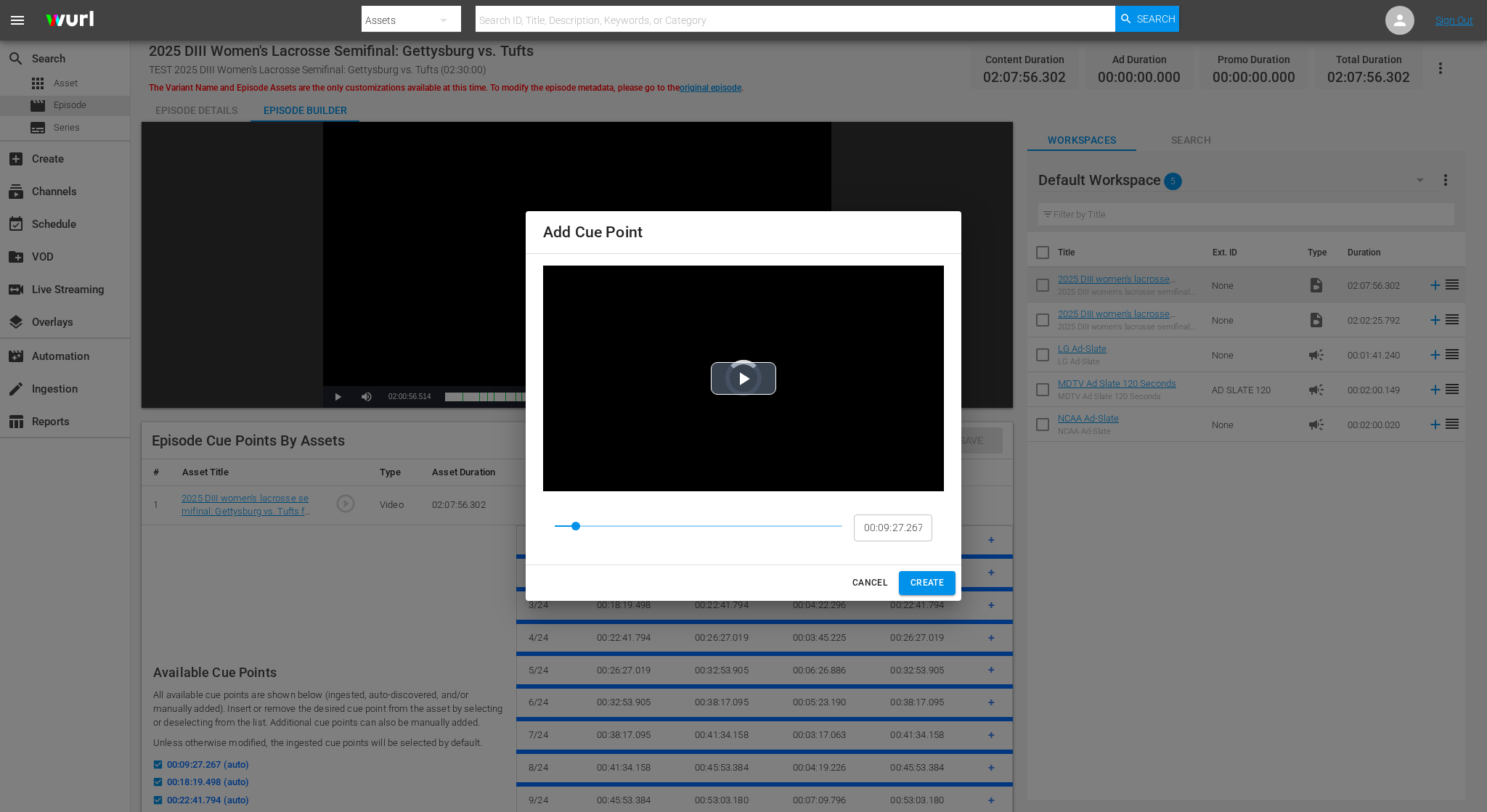
click at [744, 378] on span "Video Player" at bounding box center [744, 378] width 0 height 0
click at [558, 480] on span "Video Player" at bounding box center [558, 480] width 0 height 0
click at [918, 578] on span "CREATE" at bounding box center [927, 582] width 33 height 16
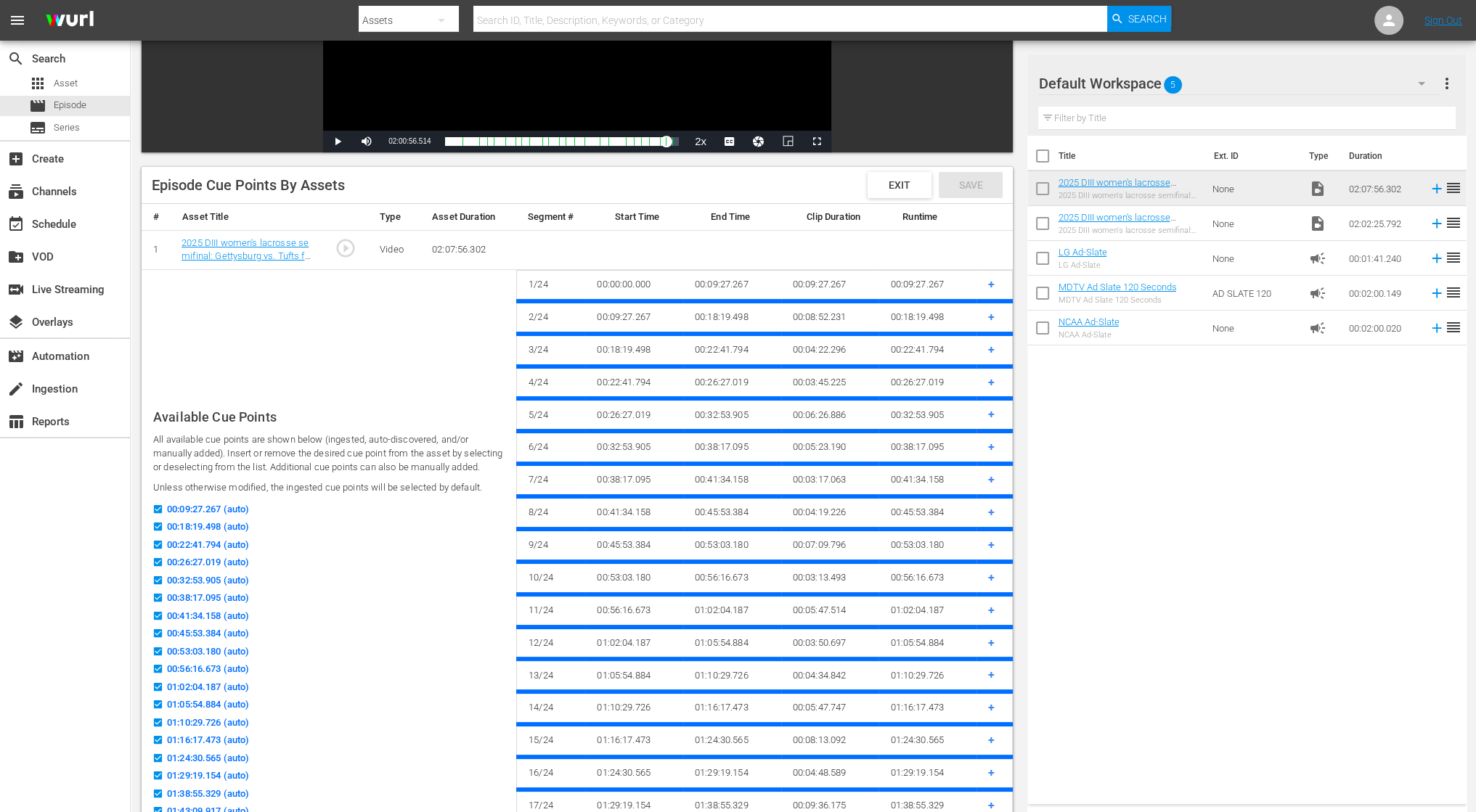
scroll to position [206, 0]
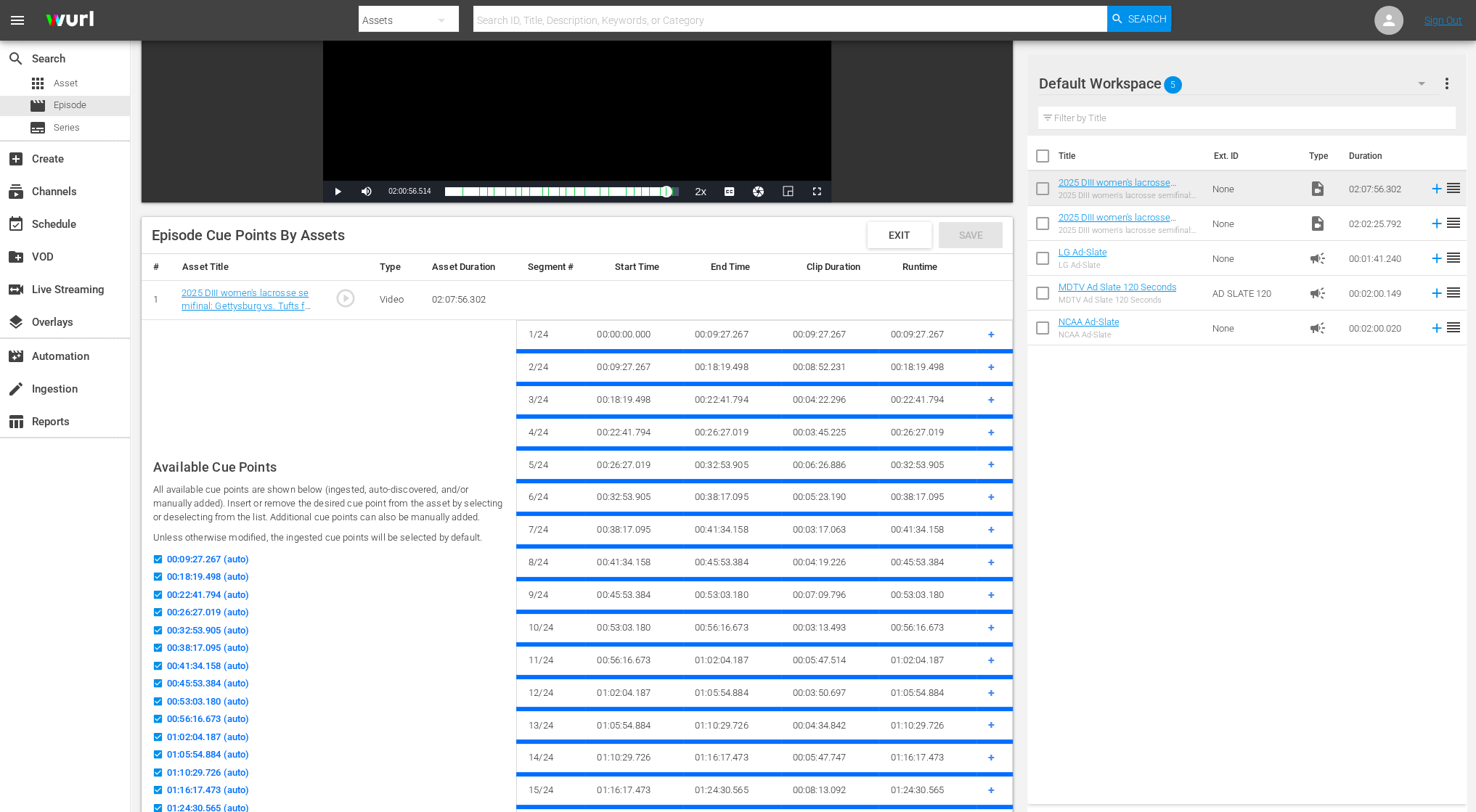
click at [994, 331] on span "+" at bounding box center [991, 333] width 6 height 14
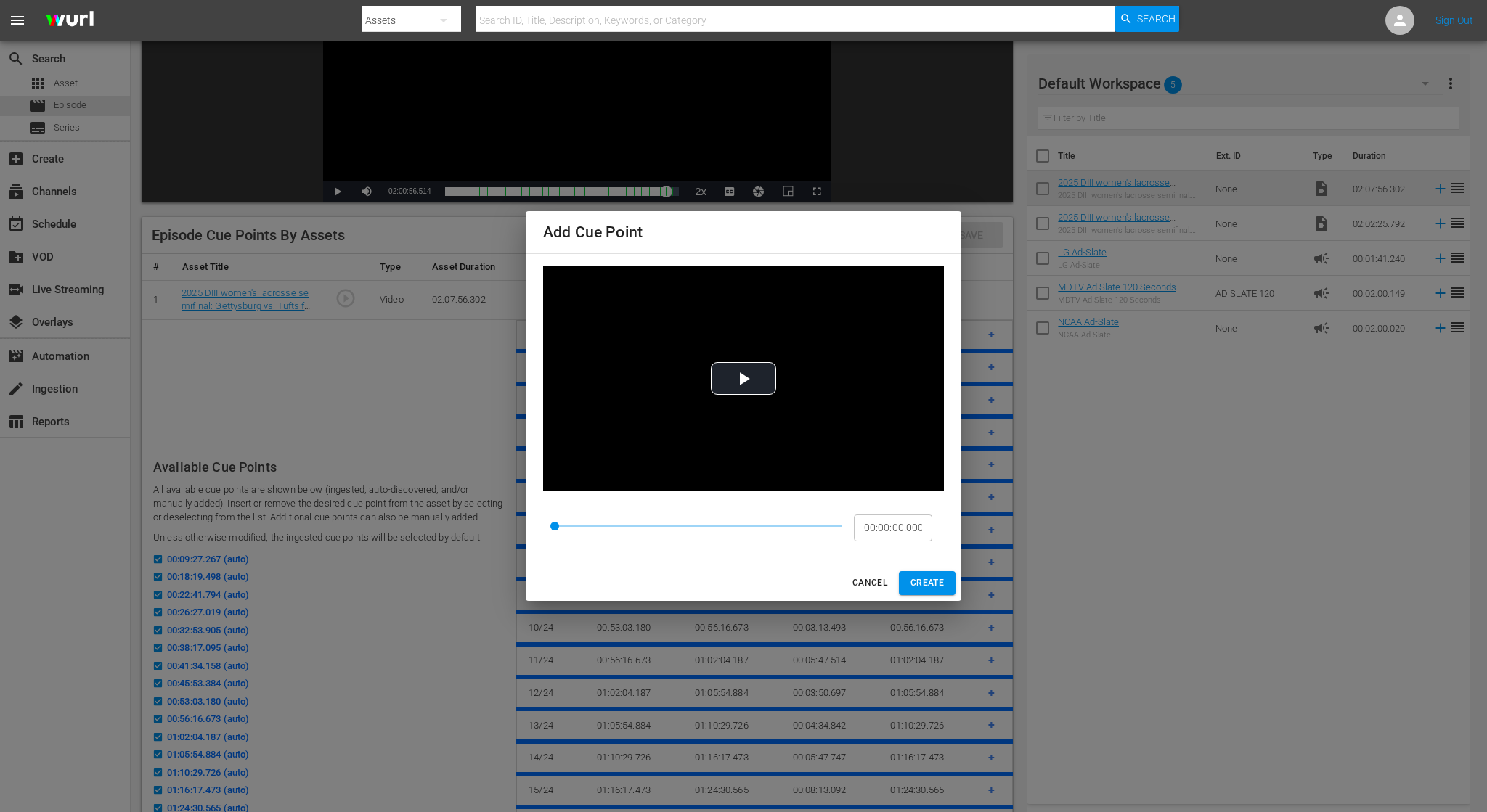
click at [861, 588] on span "CANCEL" at bounding box center [869, 582] width 35 height 16
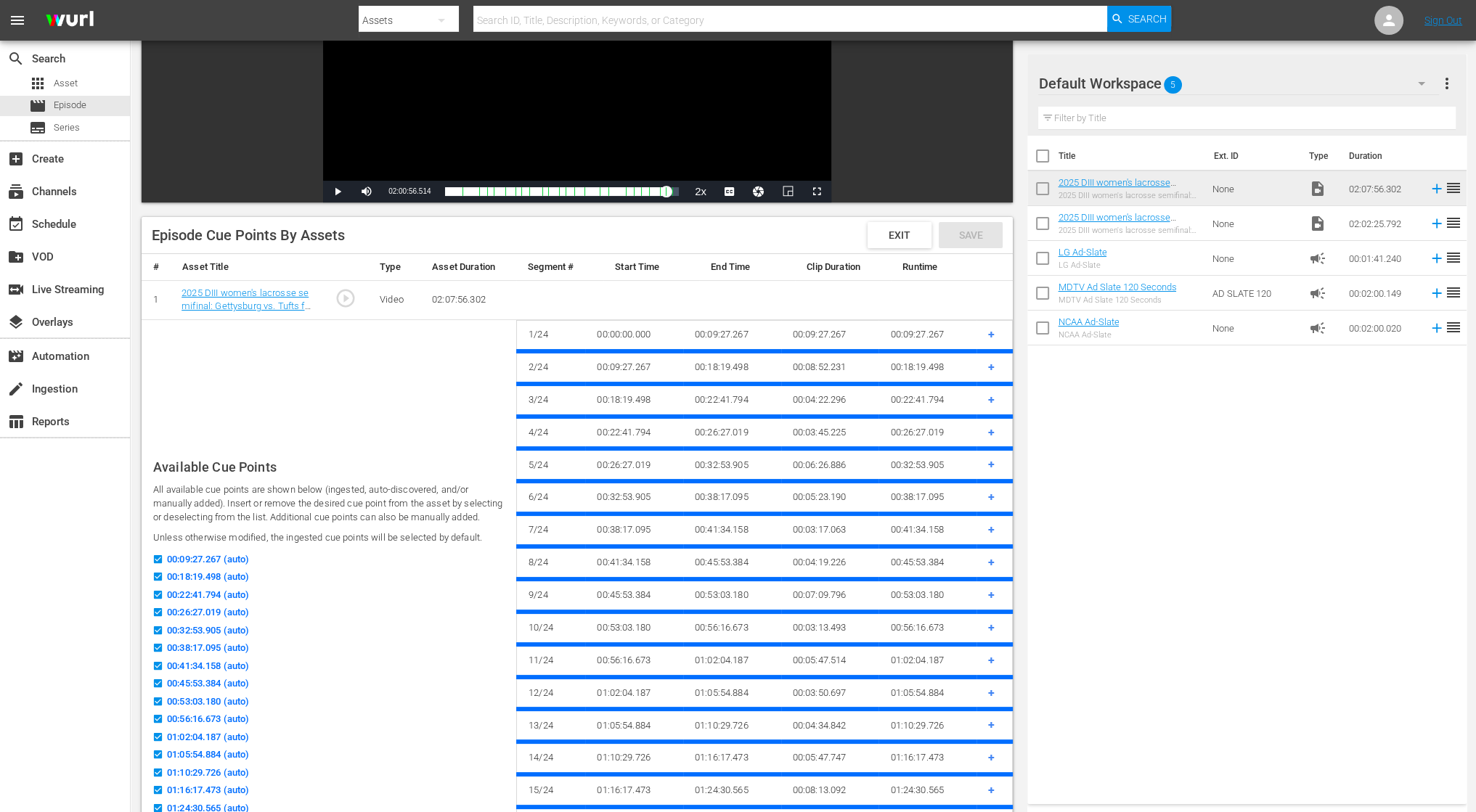
click at [993, 365] on span "+" at bounding box center [991, 367] width 6 height 14
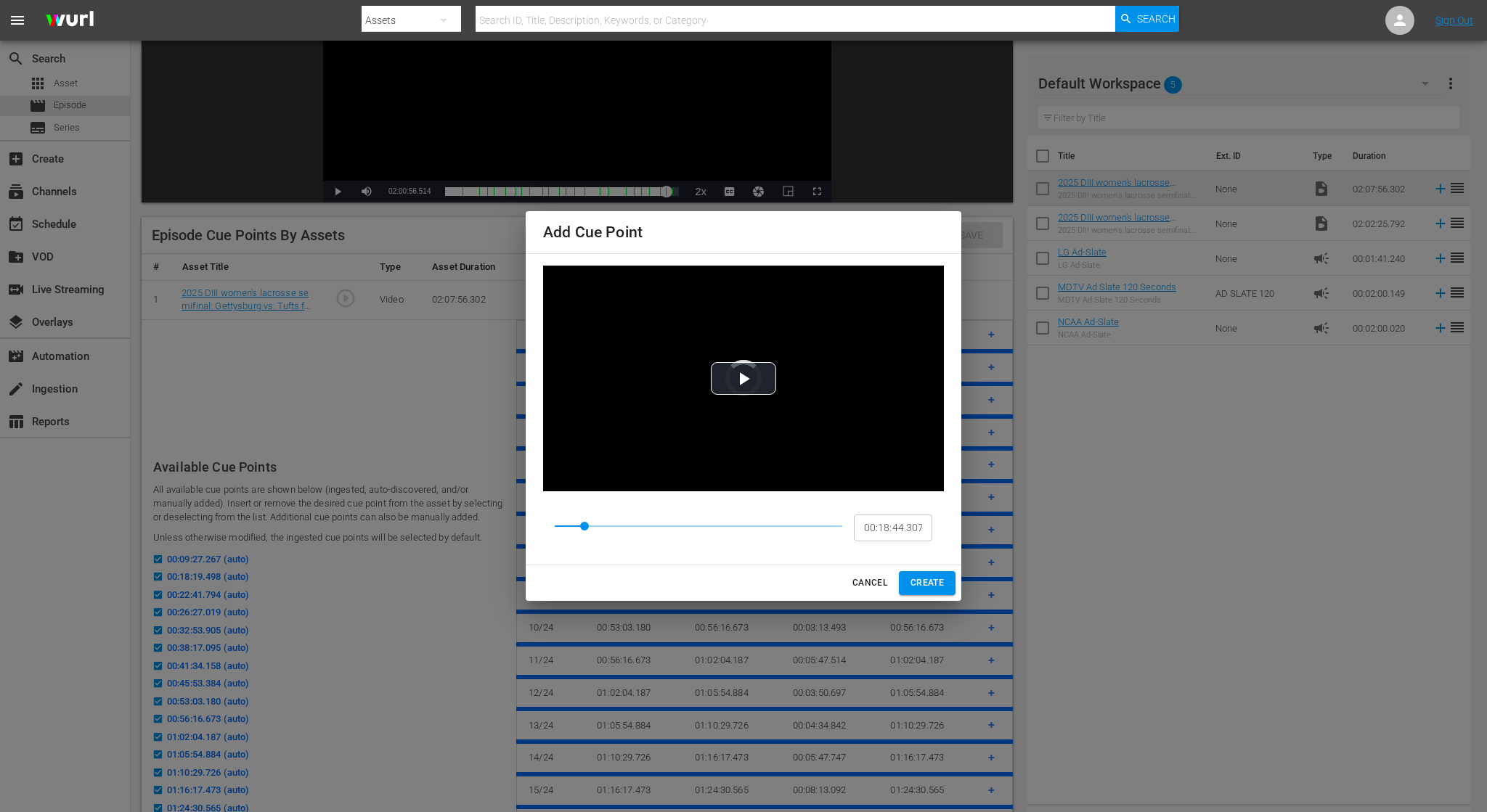
drag, startPoint x: 577, startPoint y: 524, endPoint x: 596, endPoint y: 525, distance: 19.0
click at [589, 525] on span at bounding box center [584, 525] width 8 height 8
type input "00:09:27.267"
click at [705, 400] on video "Video Player" at bounding box center [744, 378] width 401 height 226
click at [886, 586] on span "CANCEL" at bounding box center [869, 582] width 35 height 16
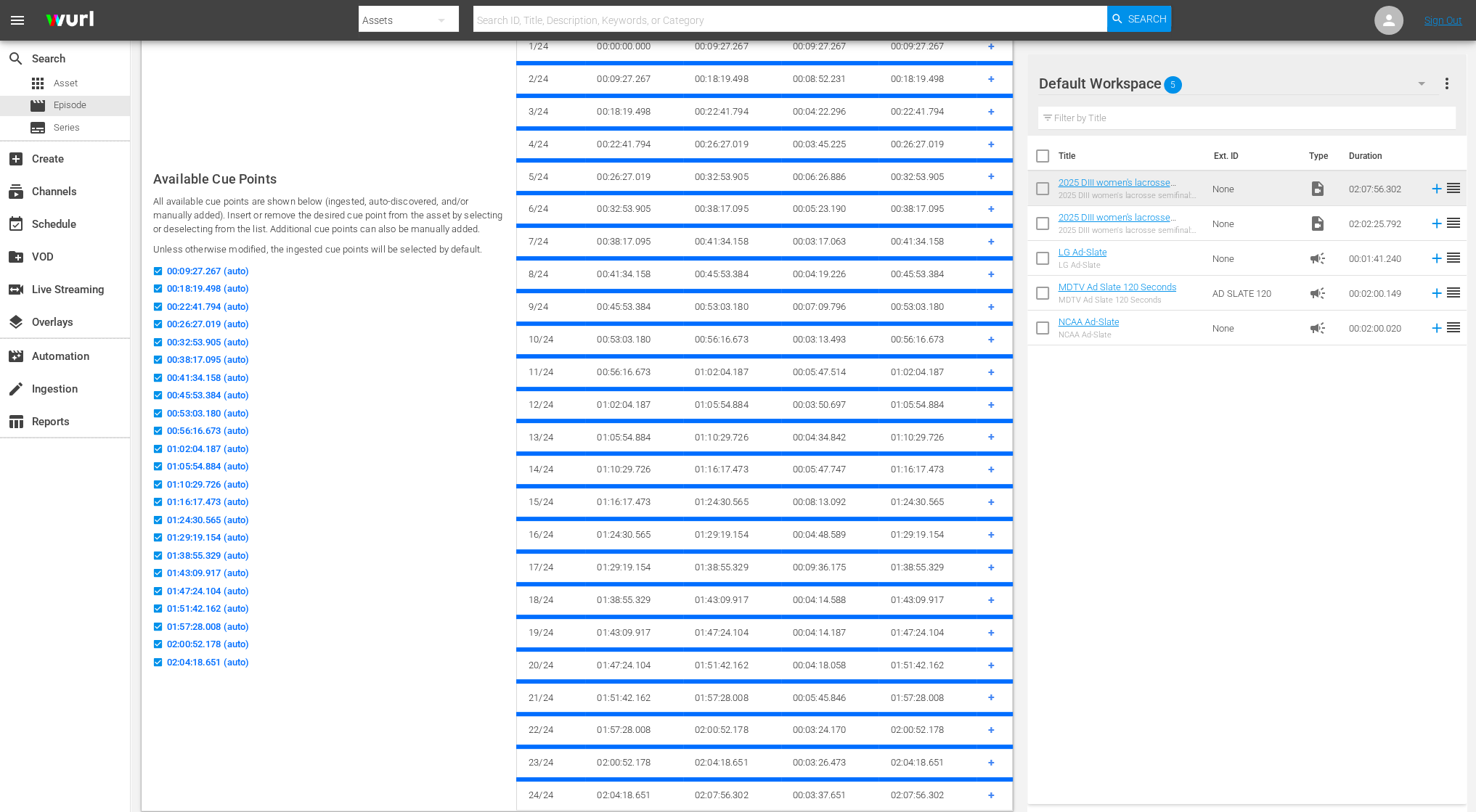
scroll to position [496, 0]
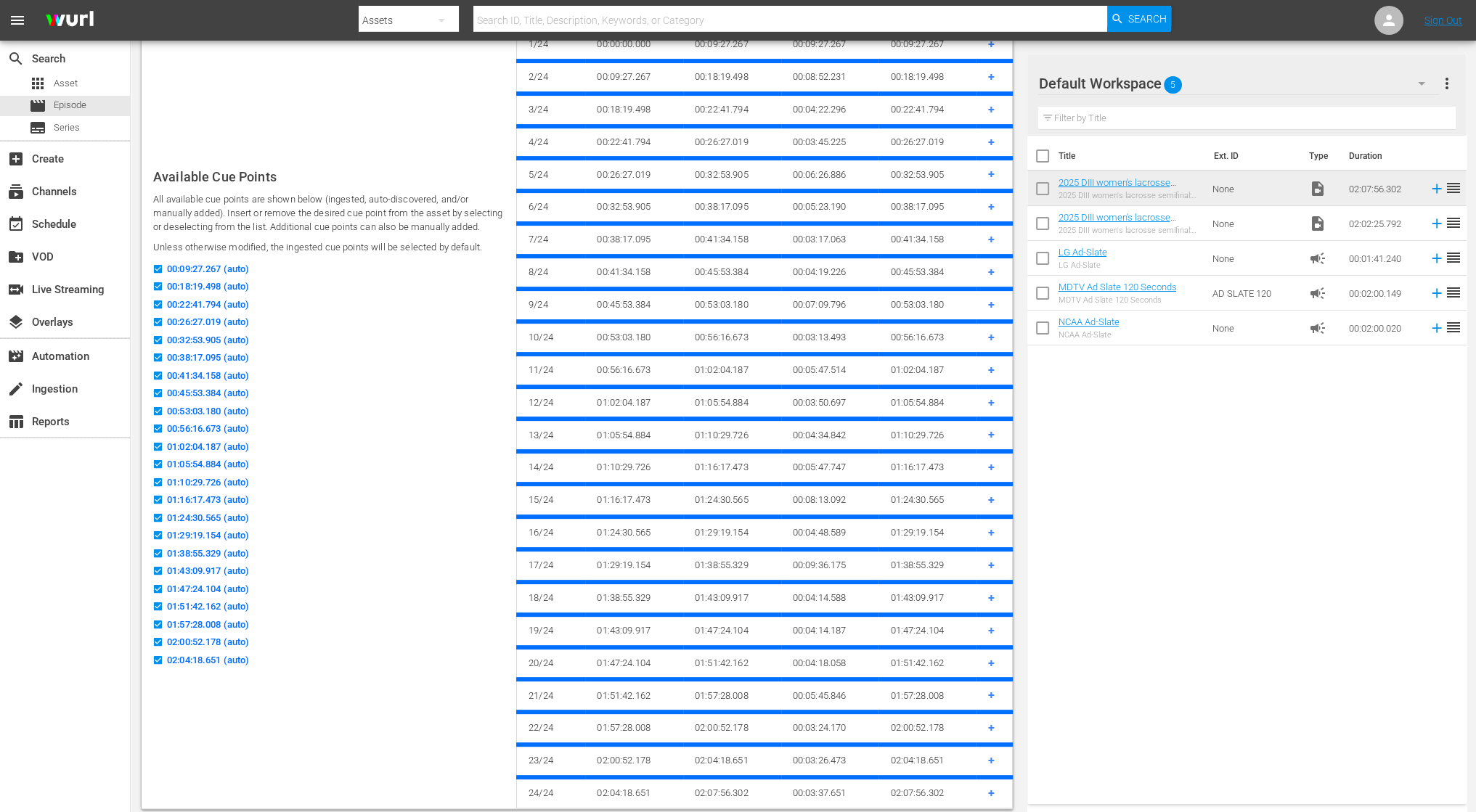
click at [161, 640] on icon at bounding box center [158, 642] width 11 height 11
click at [161, 640] on input "02:00:52.178 (auto)" at bounding box center [154, 645] width 18 height 11
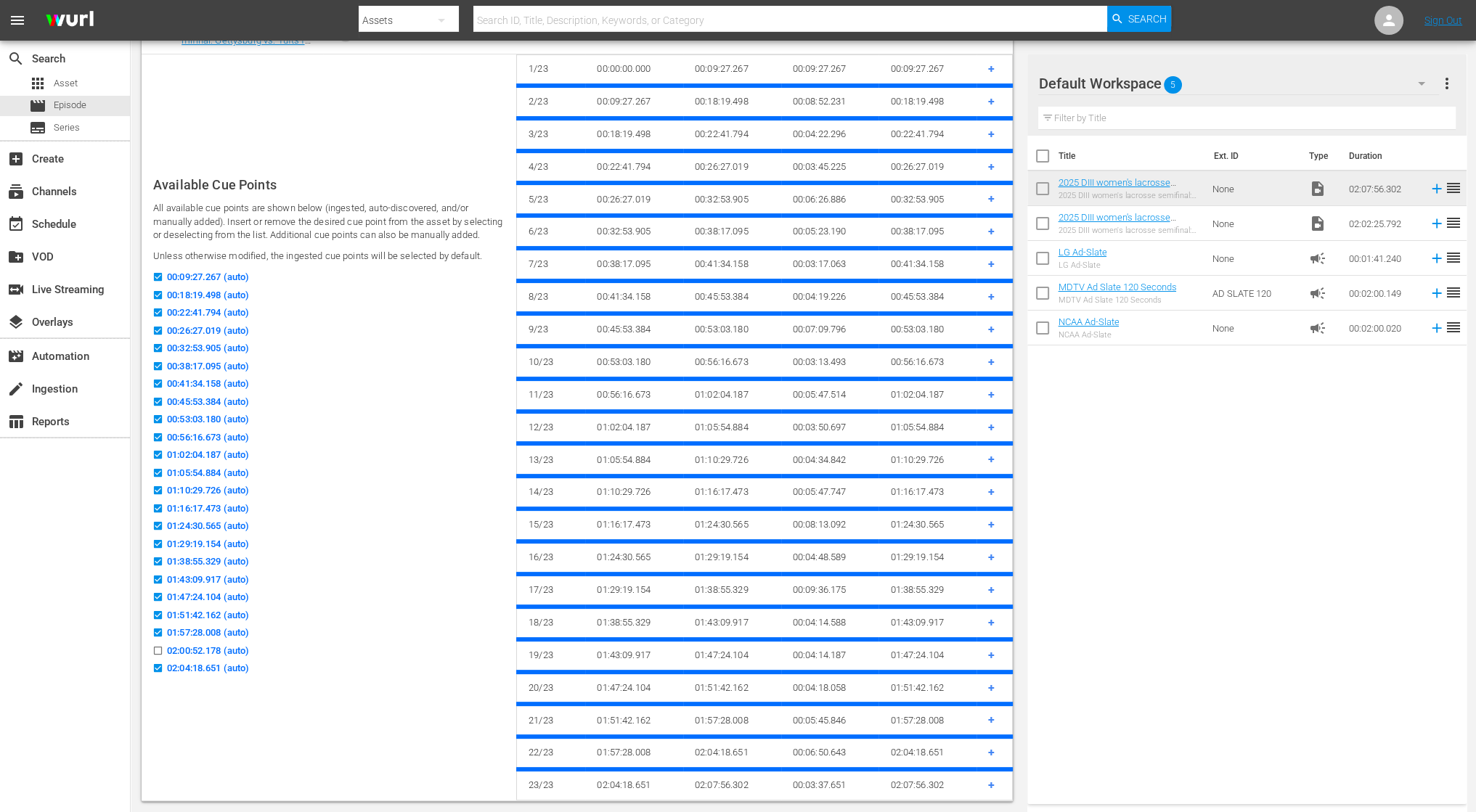
scroll to position [464, 0]
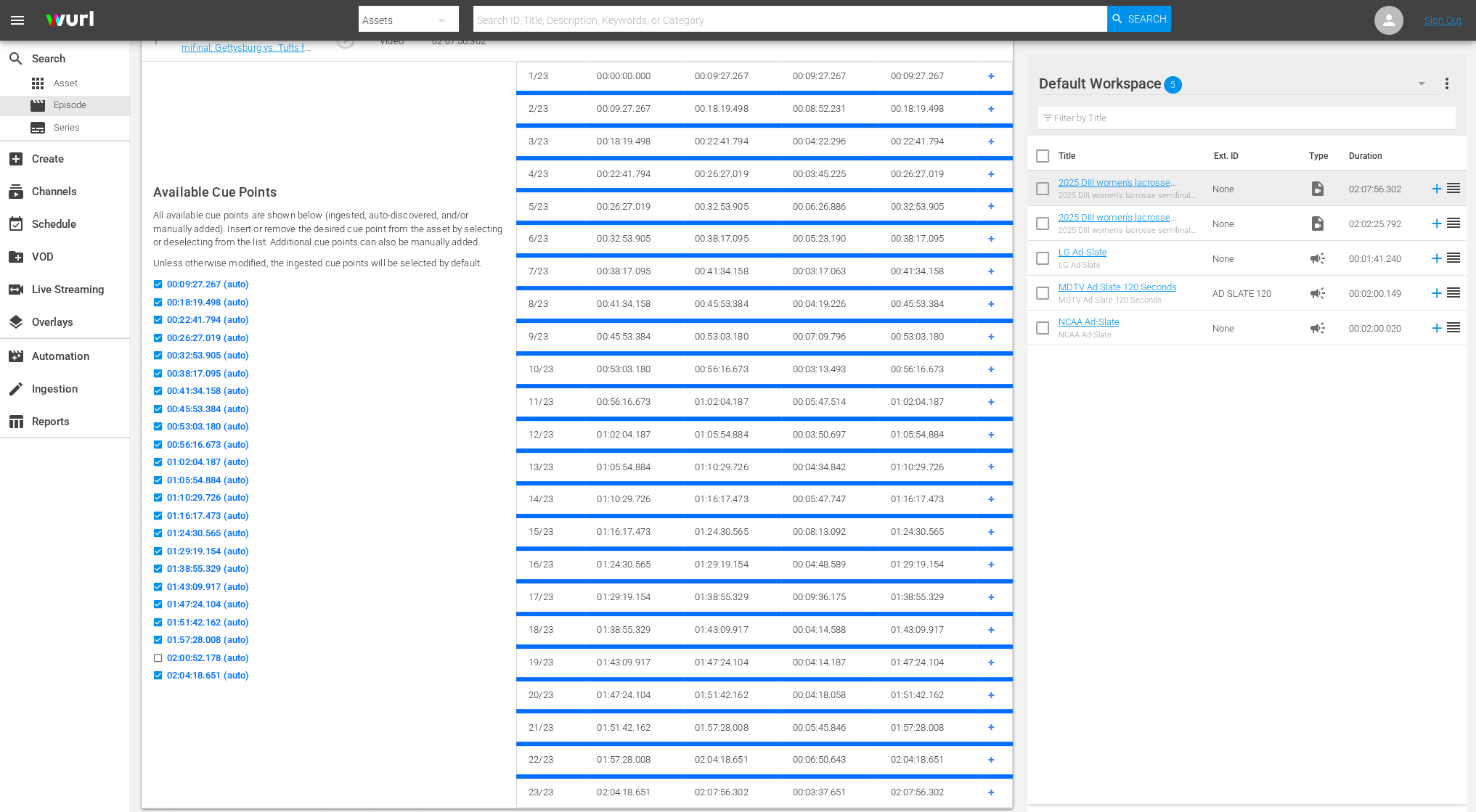
click at [160, 659] on input "02:00:52.178 (auto)" at bounding box center [154, 660] width 18 height 11
checkbox input "true"
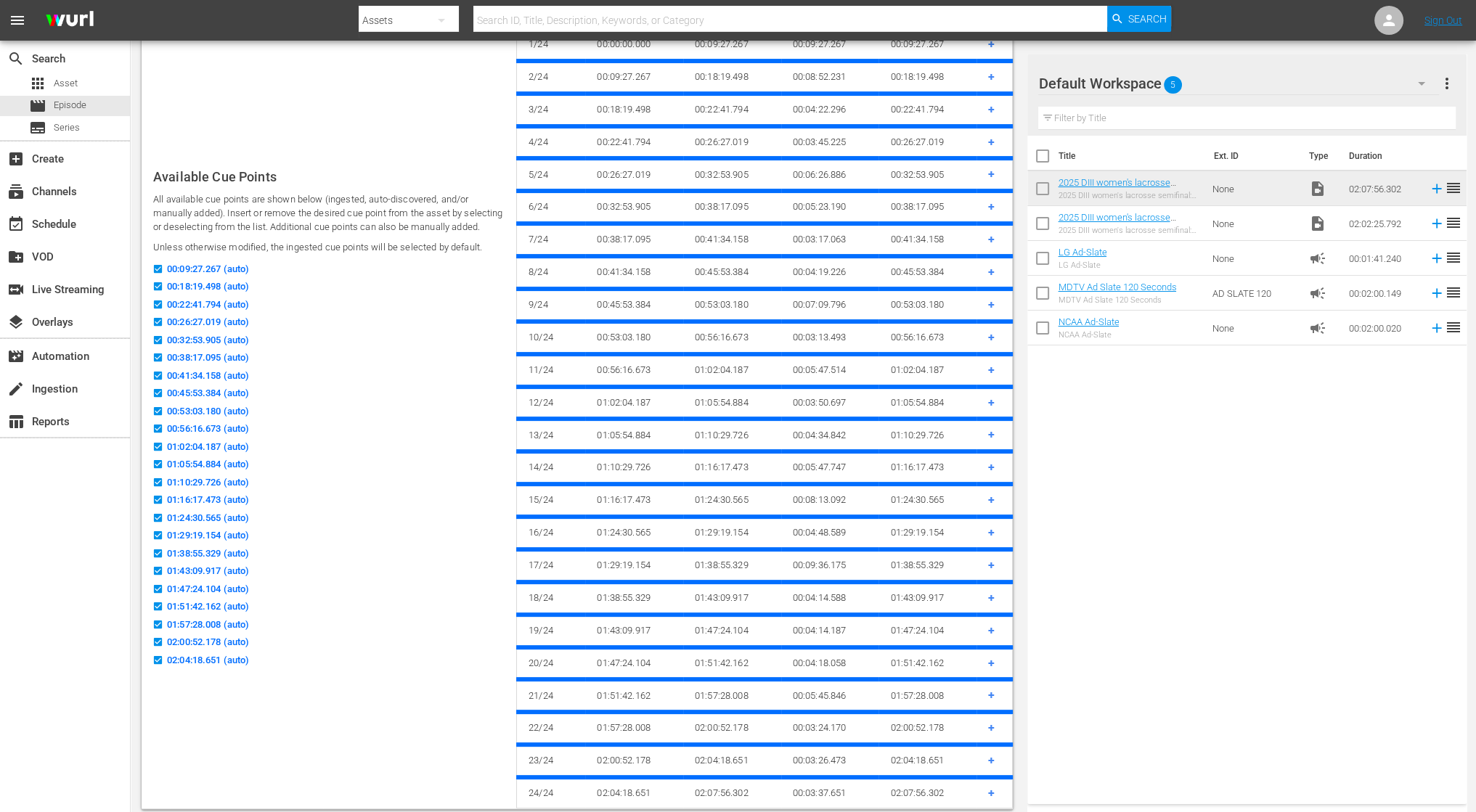
scroll to position [0, 0]
